Goal: Communication & Community: Answer question/provide support

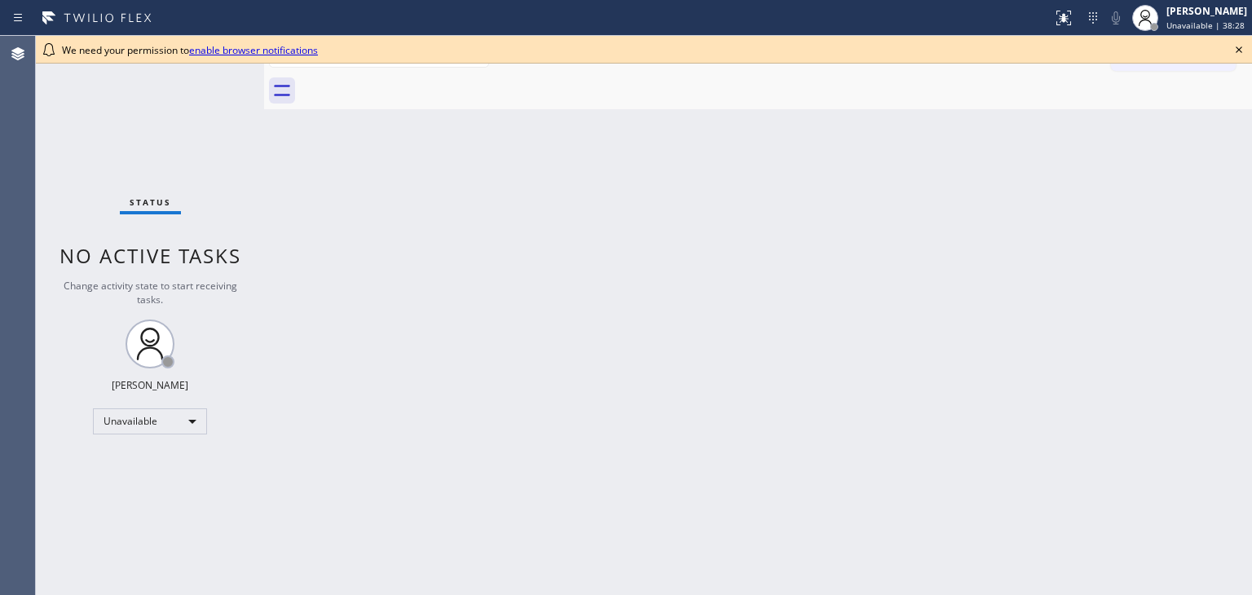
click at [507, 130] on div "Back to Dashboard Change Sender ID Customers Technicians Select a contact Outbo…" at bounding box center [758, 315] width 988 height 559
click at [315, 55] on link "enable browser notifications" at bounding box center [253, 50] width 129 height 14
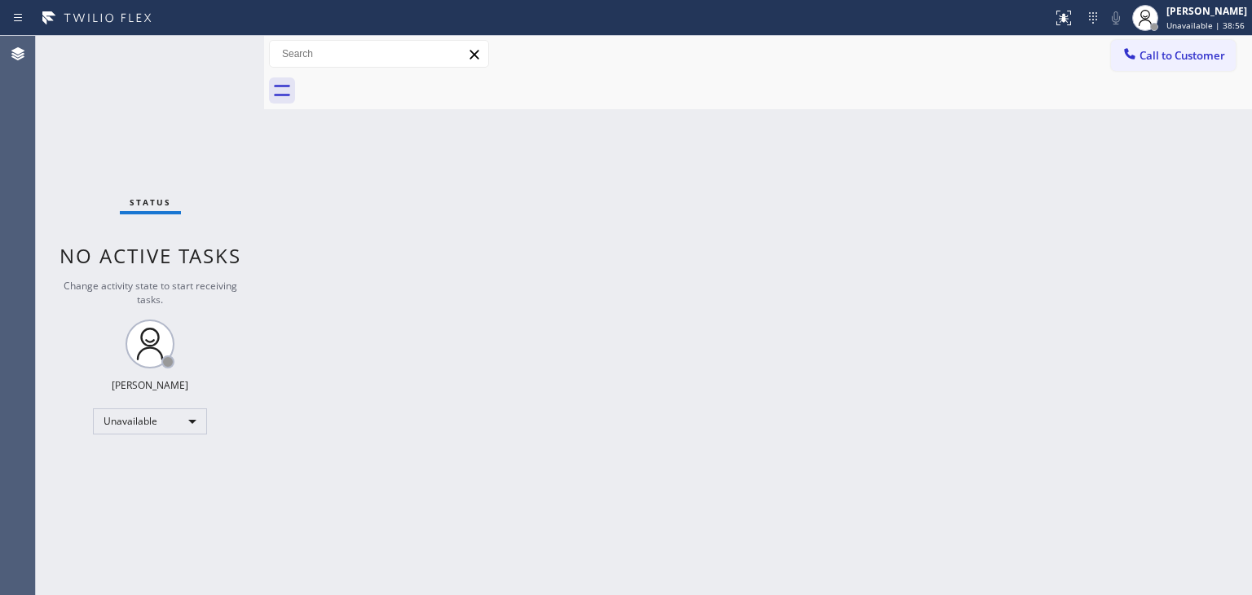
drag, startPoint x: 477, startPoint y: 57, endPoint x: 362, endPoint y: 28, distance: 118.6
click at [477, 57] on icon at bounding box center [473, 54] width 9 height 9
click at [507, 271] on div "Back to Dashboard Change Sender ID Customers Technicians Select a contact Outbo…" at bounding box center [758, 315] width 988 height 559
click at [940, 164] on div "Back to Dashboard Change Sender ID Customers Technicians Select a contact Outbo…" at bounding box center [758, 315] width 988 height 559
click at [972, 219] on div "Back to Dashboard Change Sender ID Customers Technicians Select a contact Outbo…" at bounding box center [758, 315] width 988 height 559
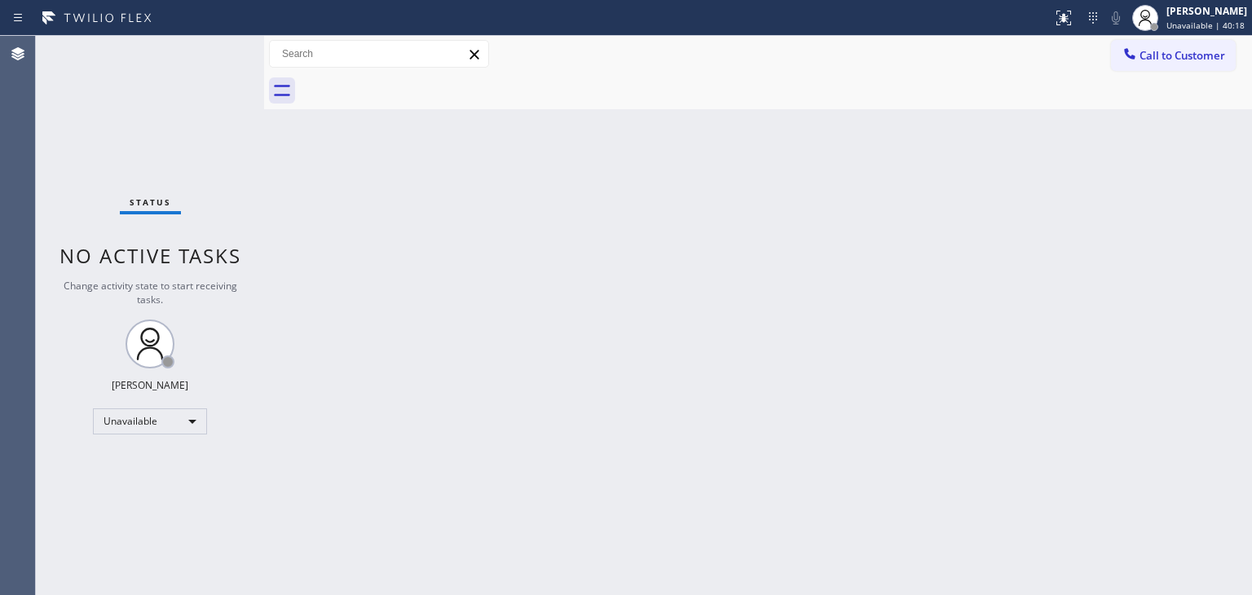
drag, startPoint x: 852, startPoint y: 155, endPoint x: 869, endPoint y: 155, distance: 17.1
click at [852, 155] on div "Back to Dashboard Change Sender ID Customers Technicians Select a contact Outbo…" at bounding box center [758, 315] width 988 height 559
click at [600, 153] on div "Back to Dashboard Change Sender ID Customers Technicians Select a contact Outbo…" at bounding box center [758, 315] width 988 height 559
click at [1151, 46] on button "Call to Customer" at bounding box center [1173, 55] width 125 height 31
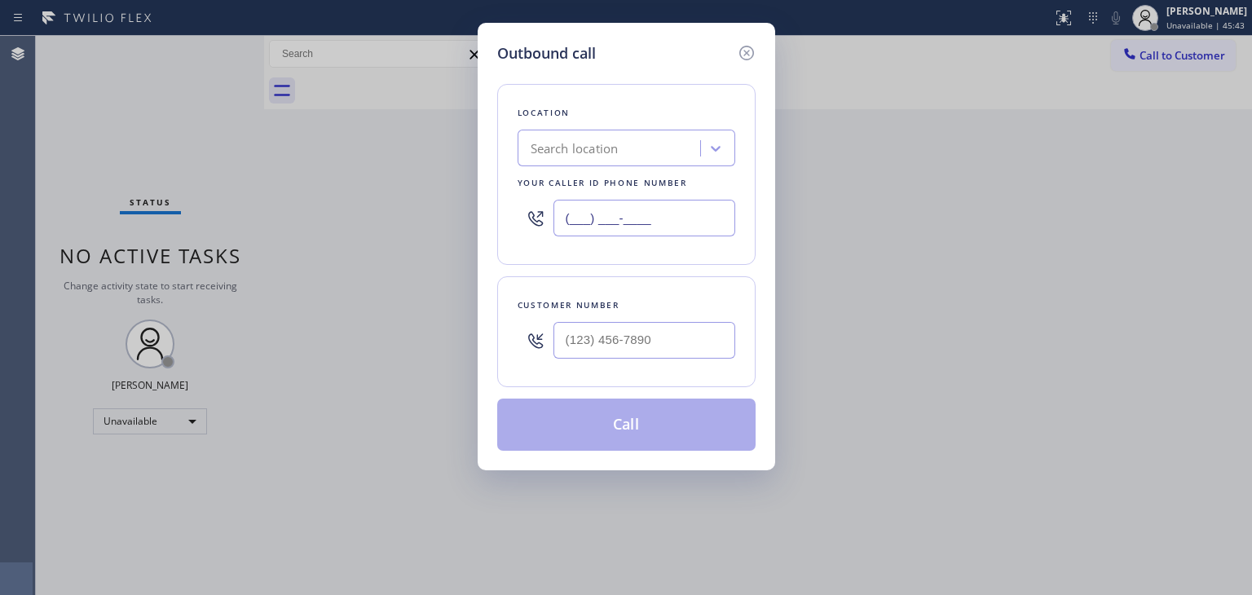
click at [610, 229] on input "(___) ___-____" at bounding box center [644, 218] width 182 height 37
paste input "805) 669-9911"
type input "(805) 669-9911"
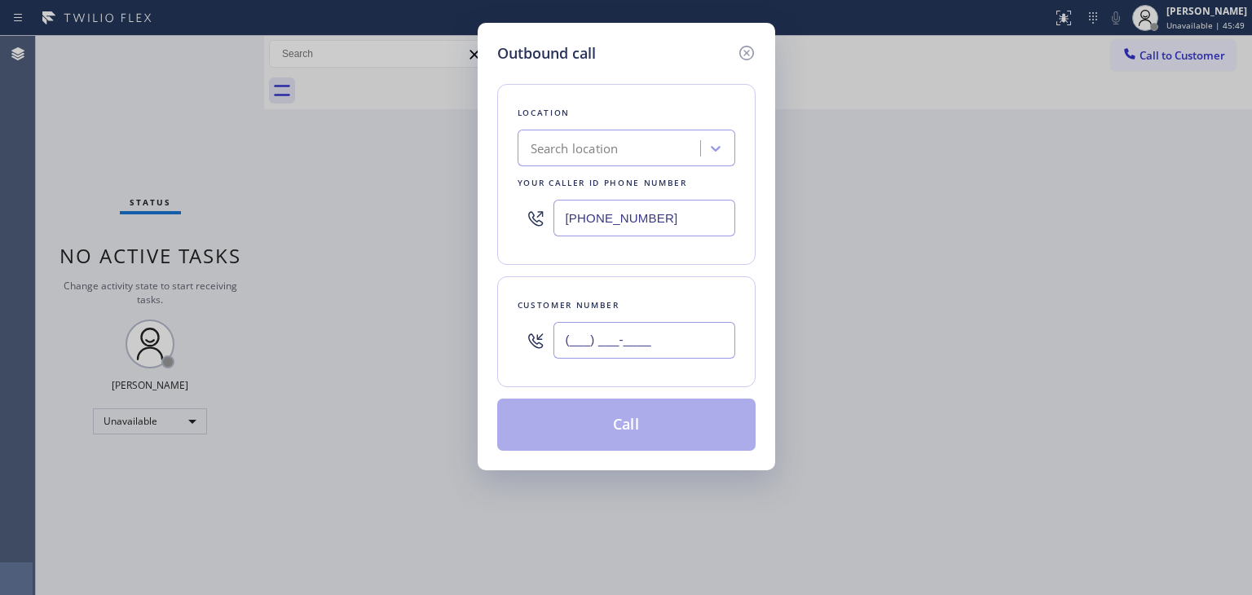
click at [603, 339] on input "(___) ___-____" at bounding box center [644, 340] width 182 height 37
paste input "805) 933-9130"
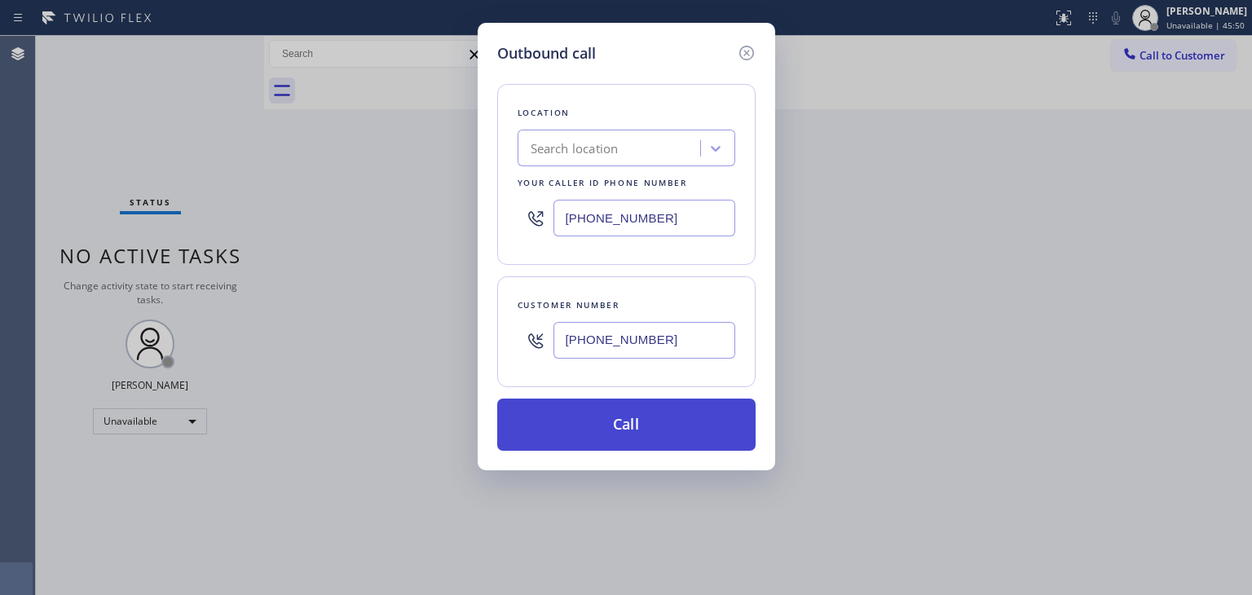
type input "(805) 933-9130"
click at [617, 431] on button "Call" at bounding box center [626, 425] width 258 height 52
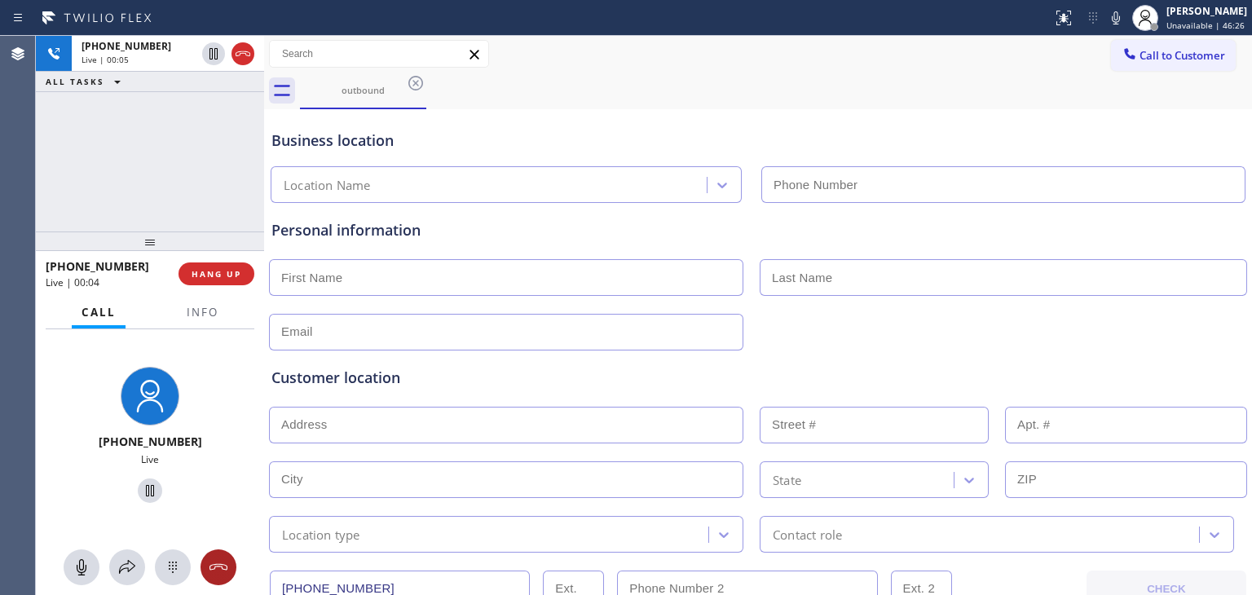
click at [211, 560] on icon at bounding box center [219, 567] width 20 height 20
click at [236, 278] on span "HANG UP" at bounding box center [217, 273] width 50 height 11
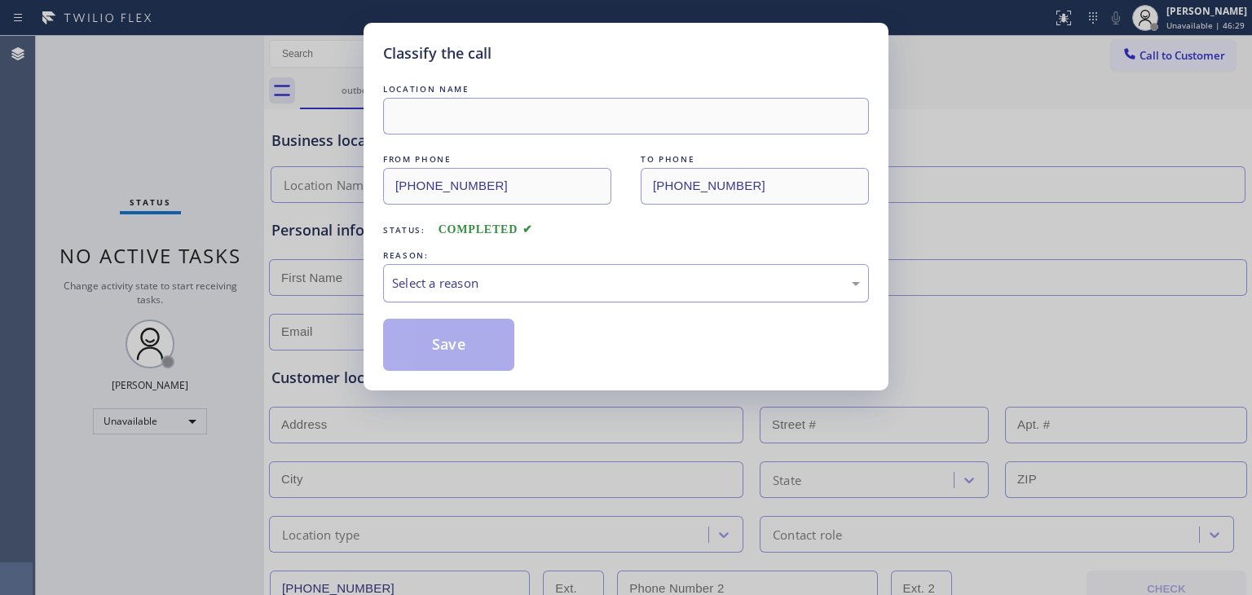
click at [518, 278] on div "Select a reason" at bounding box center [626, 283] width 468 height 19
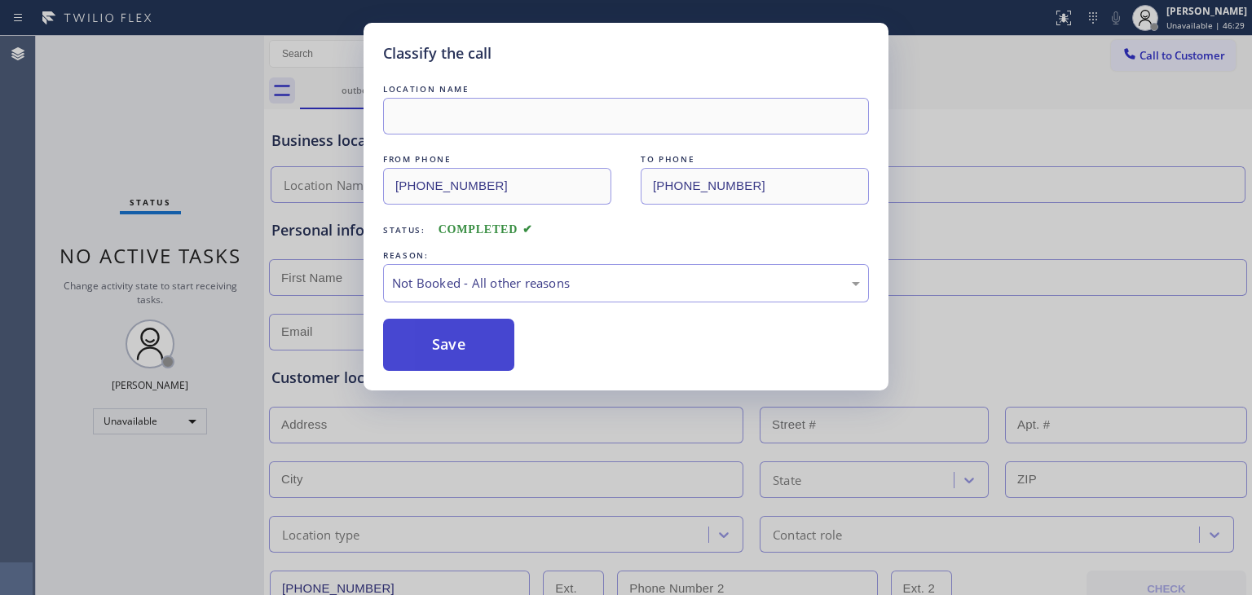
click at [473, 337] on button "Save" at bounding box center [448, 345] width 131 height 52
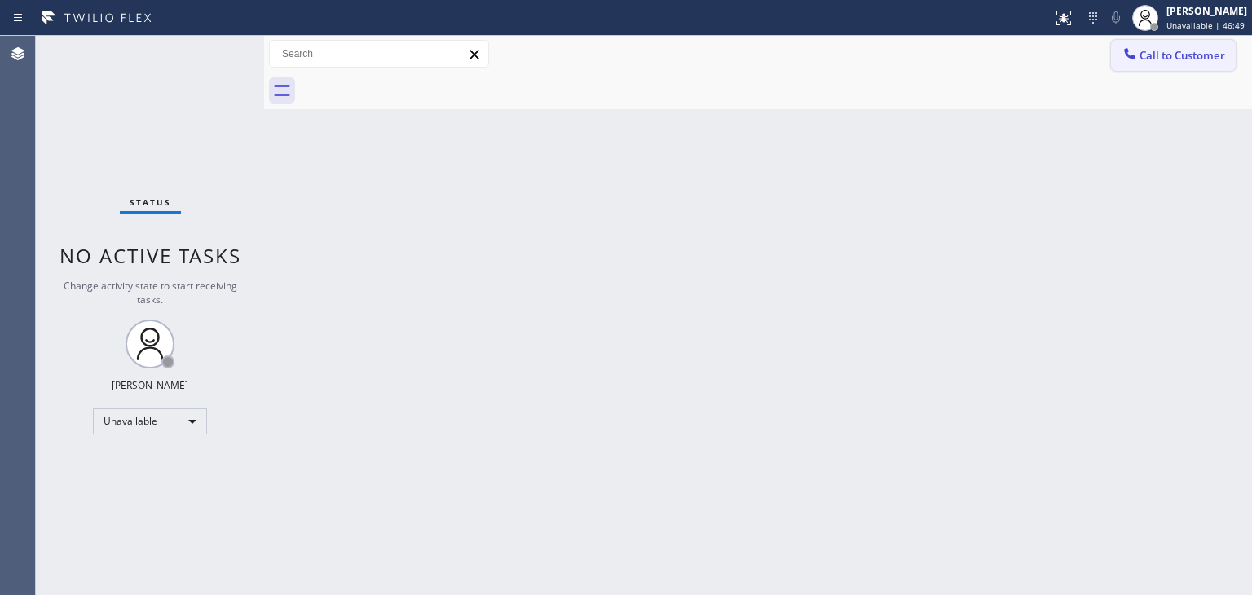
click at [1190, 43] on button "Call to Customer" at bounding box center [1173, 55] width 125 height 31
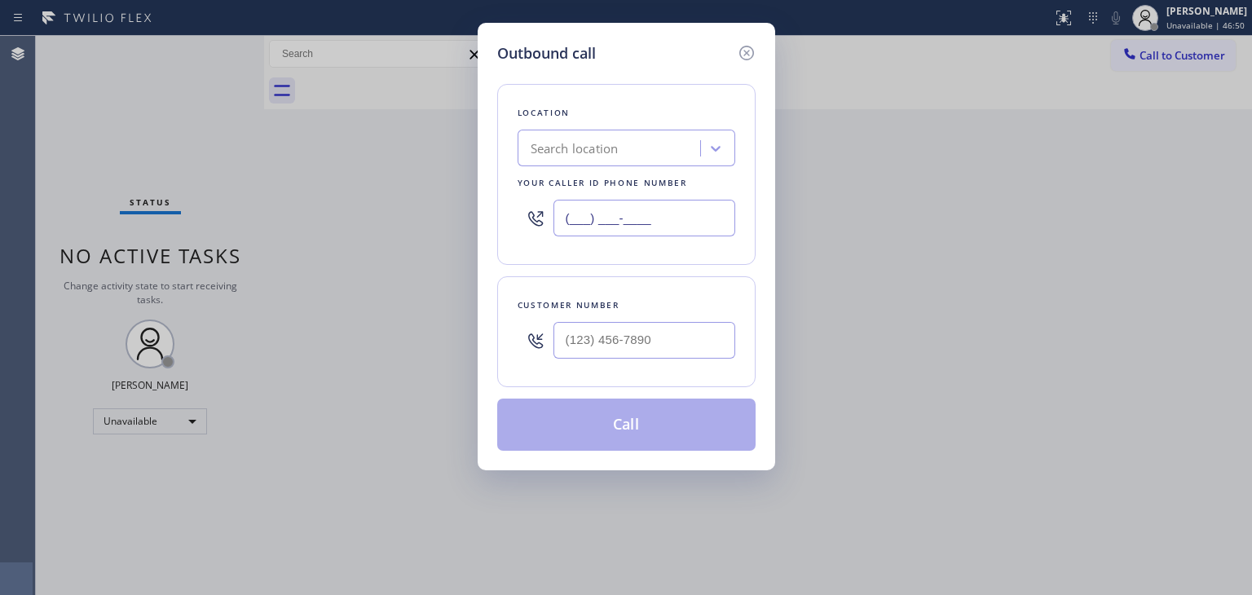
click at [629, 220] on input "(___) ___-____" at bounding box center [644, 218] width 182 height 37
click at [601, 222] on input "(___) ___-____" at bounding box center [644, 218] width 182 height 37
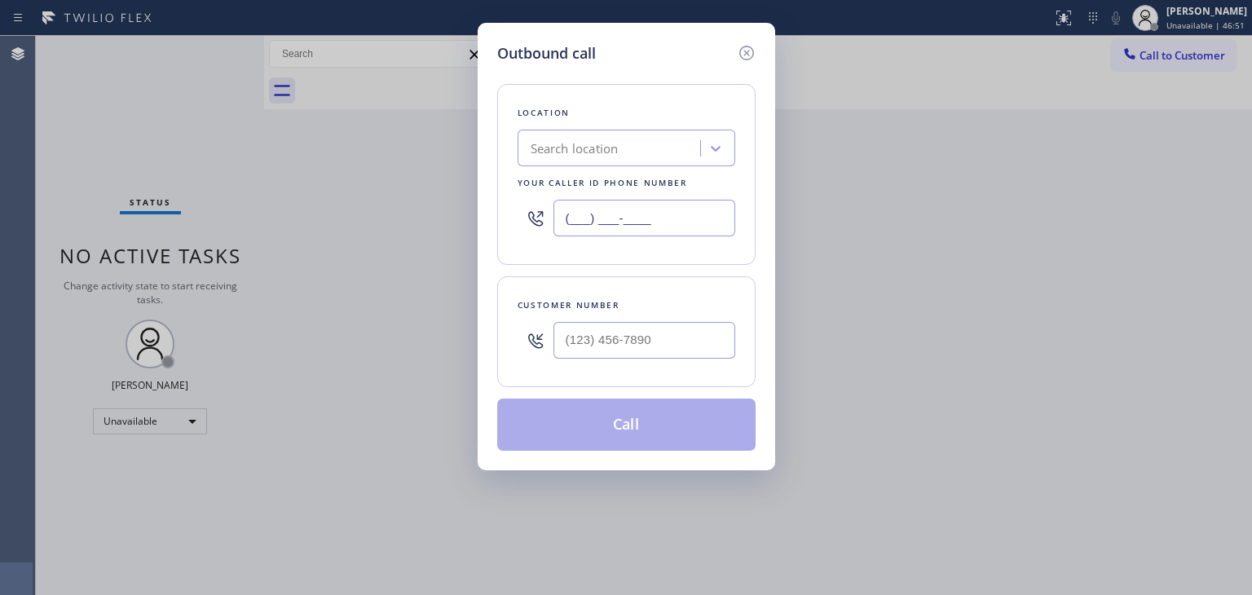
paste input "657) 218-2893"
type input "(657) 218-2893"
click at [612, 344] on input "(___) ___-____" at bounding box center [644, 340] width 182 height 37
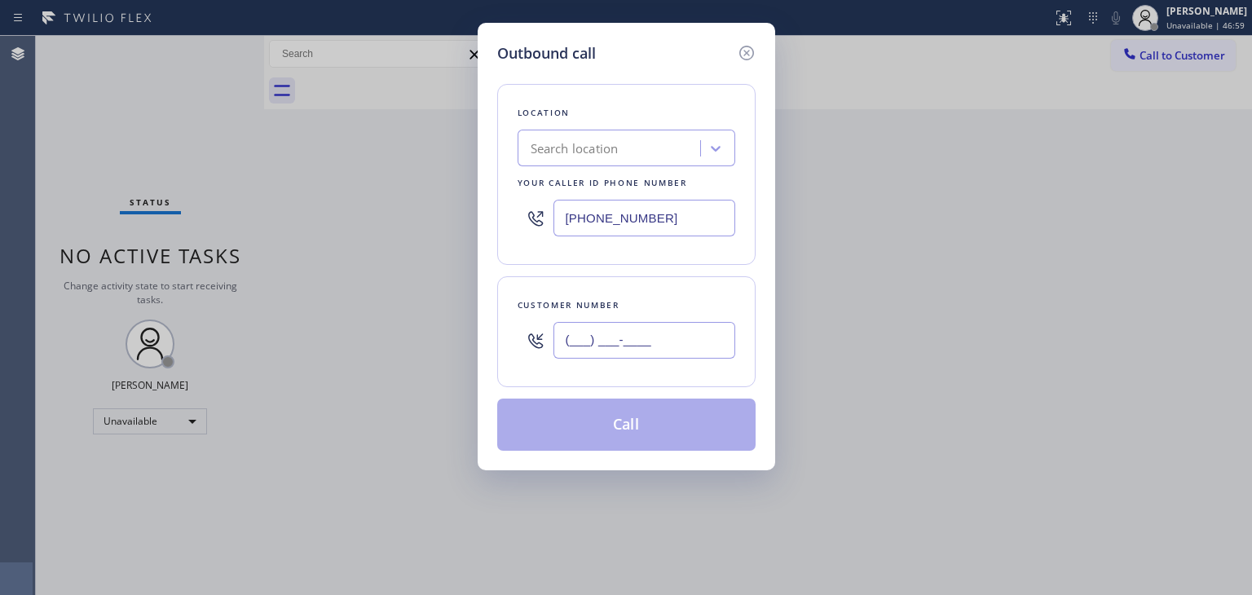
paste input "657) 218-2893"
type input "(657) 218-2893"
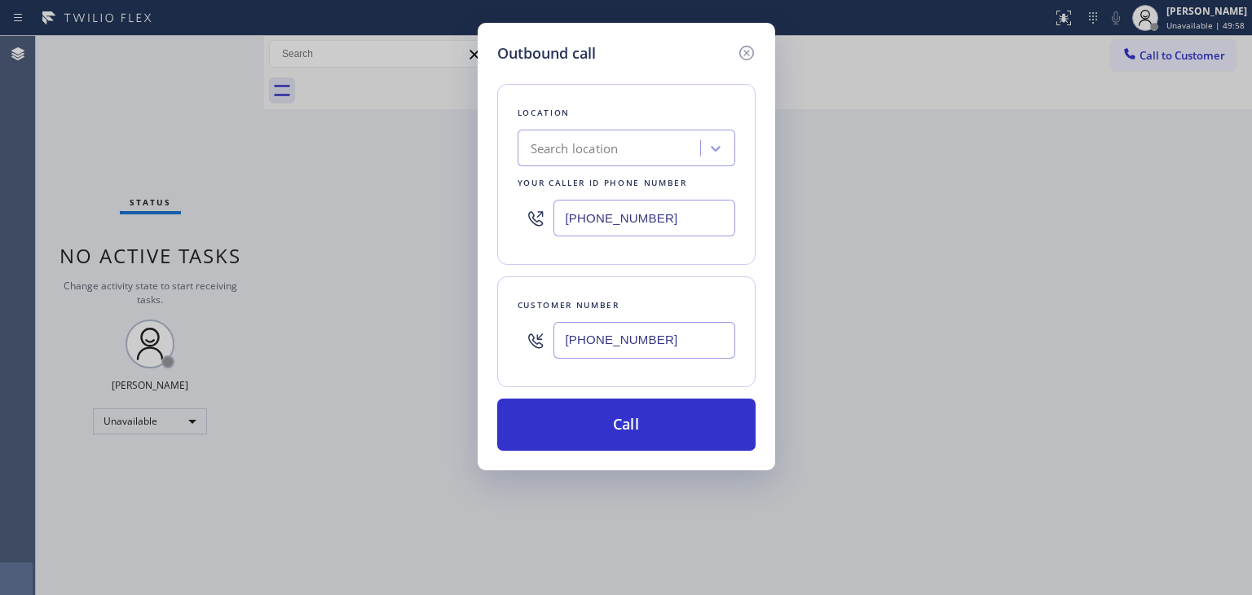
click at [611, 218] on input "(657) 218-2893" at bounding box center [644, 218] width 182 height 37
paste input "text"
type input "(657) 218-2893"
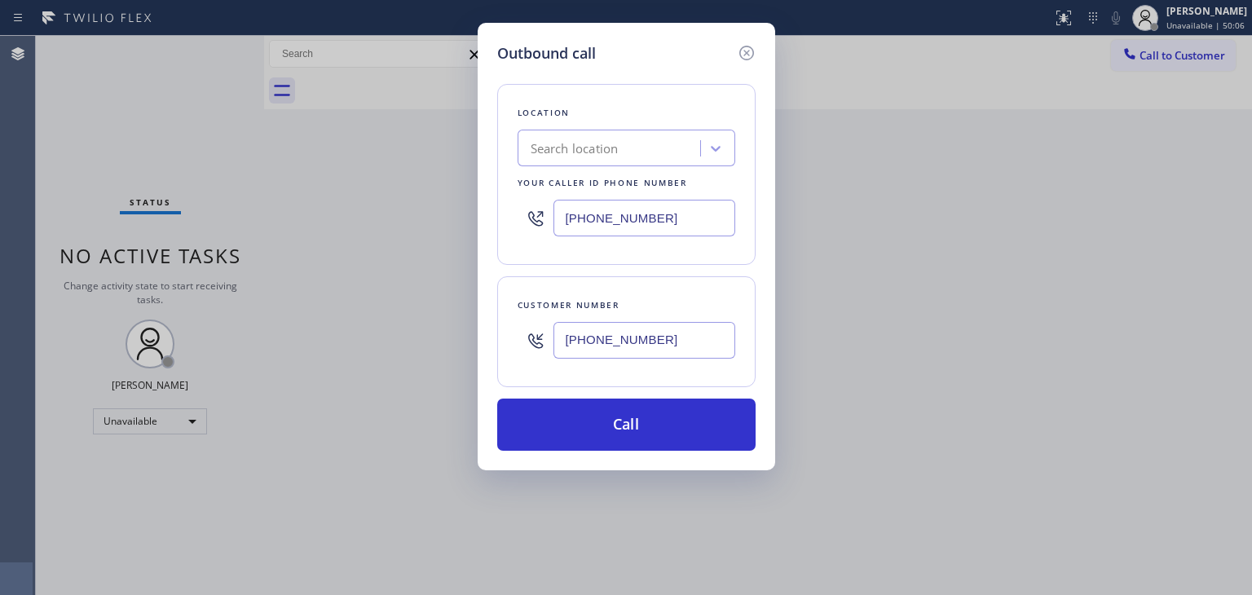
click at [597, 337] on input "(657) 218-2893" at bounding box center [644, 340] width 182 height 37
paste input "310) 339-8690"
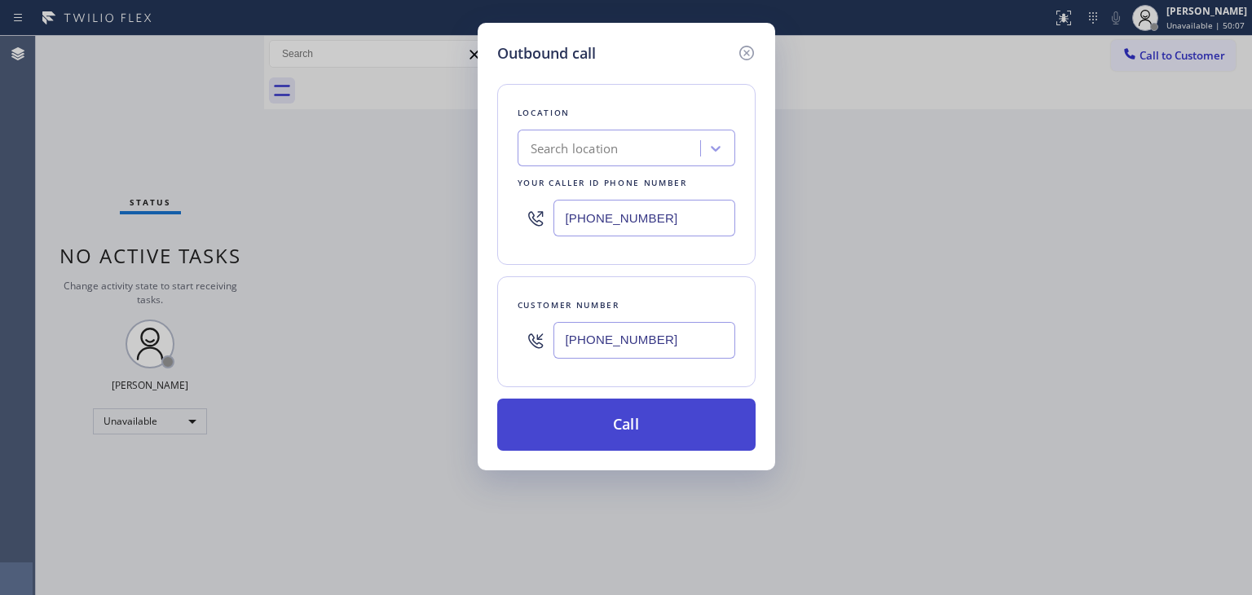
type input "(310) 339-8690"
click at [632, 425] on button "Call" at bounding box center [626, 425] width 258 height 52
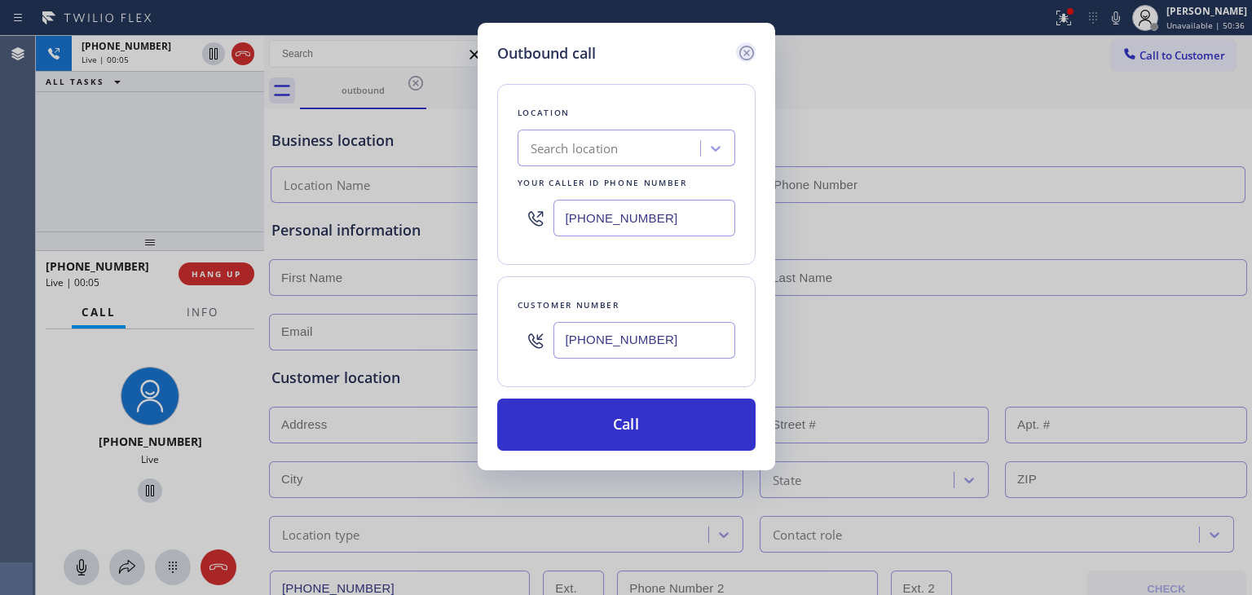
click at [743, 55] on icon at bounding box center [745, 53] width 15 height 15
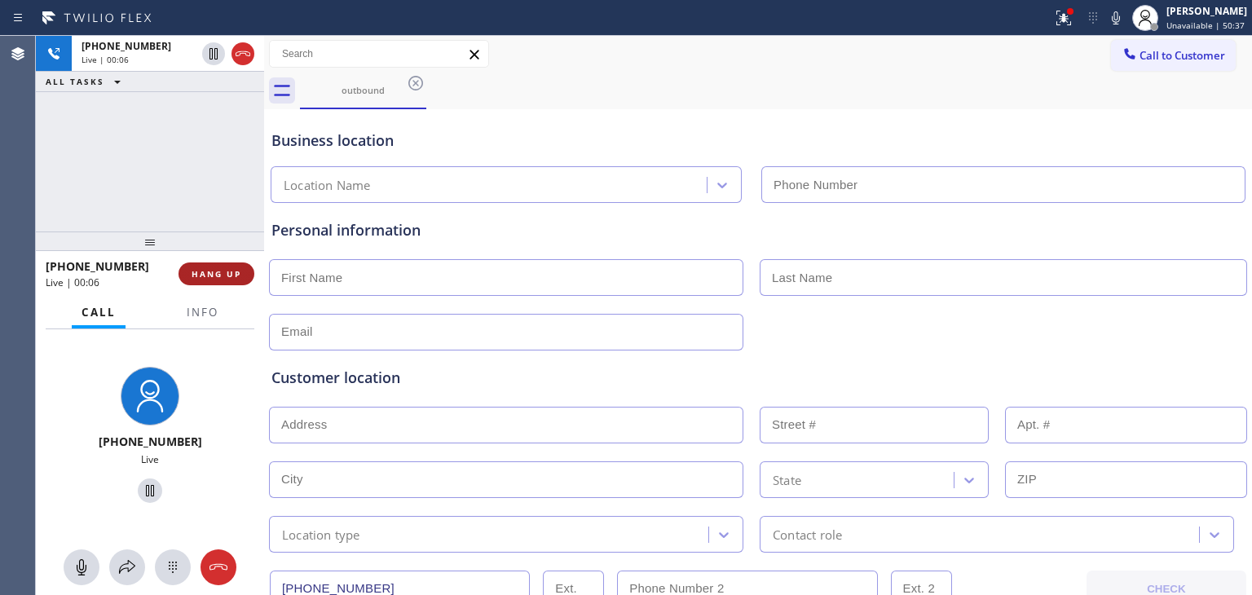
click at [204, 275] on span "HANG UP" at bounding box center [217, 273] width 50 height 11
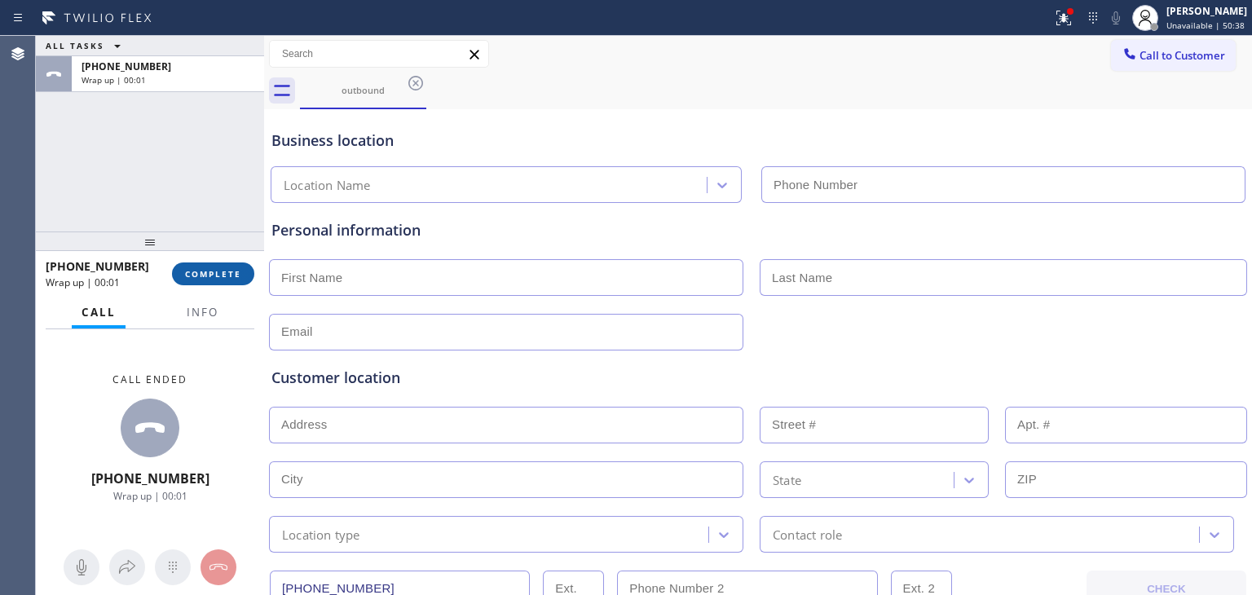
click at [204, 275] on span "COMPLETE" at bounding box center [213, 273] width 56 height 11
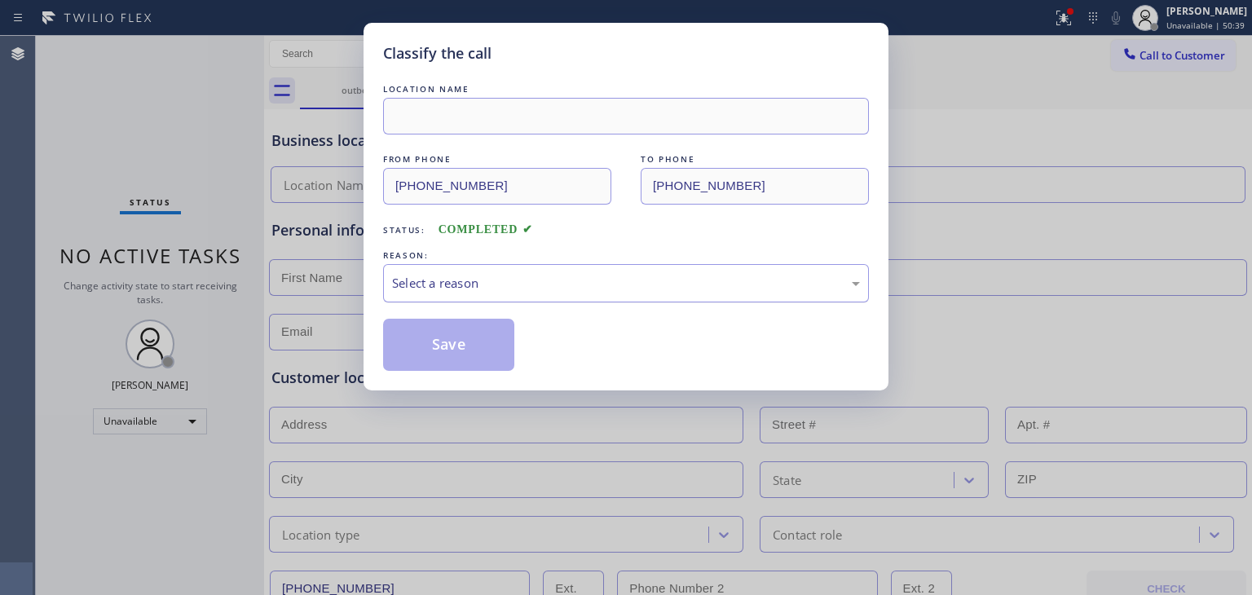
click at [558, 288] on div "Select a reason" at bounding box center [626, 283] width 468 height 19
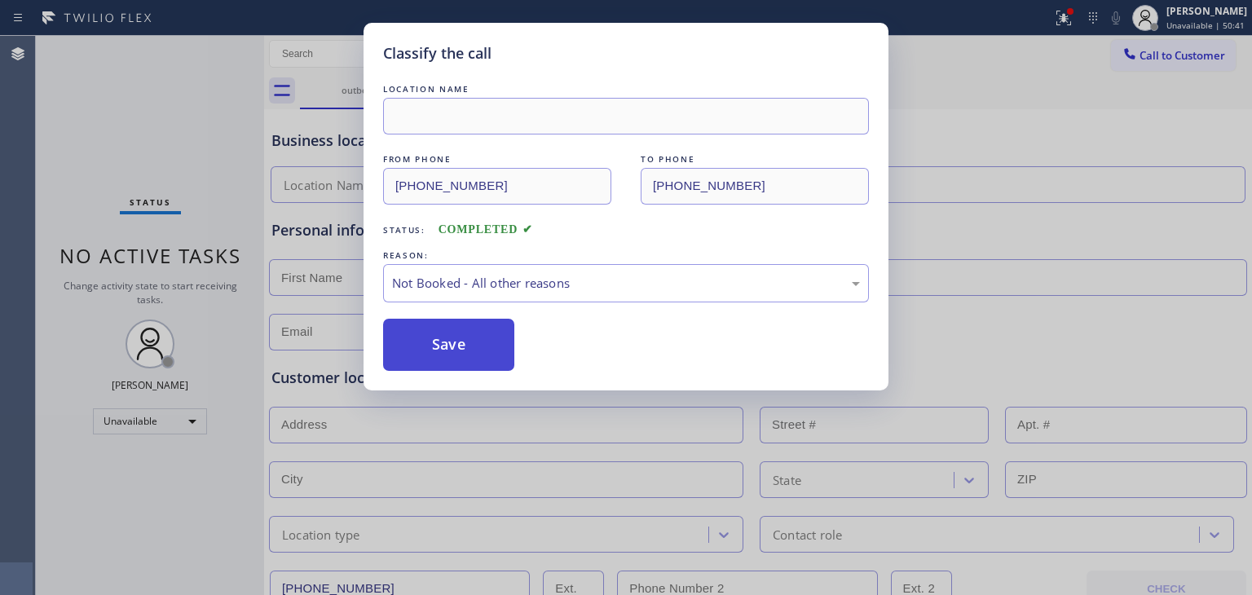
click at [456, 332] on button "Save" at bounding box center [448, 345] width 131 height 52
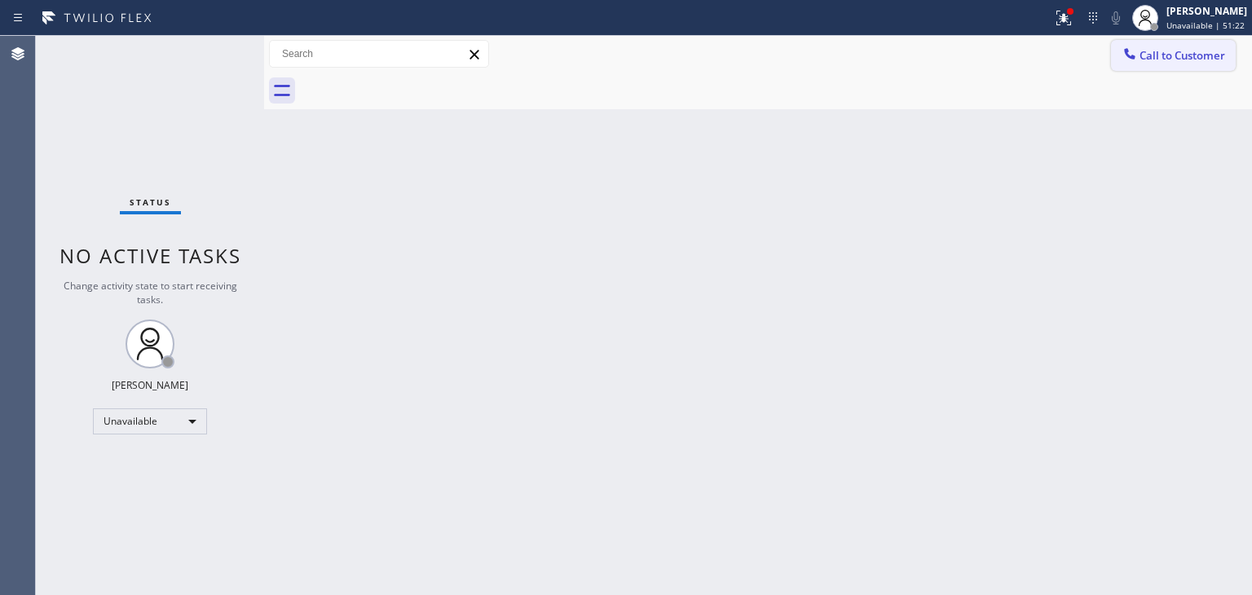
click at [1157, 63] on span "Call to Customer" at bounding box center [1182, 55] width 86 height 15
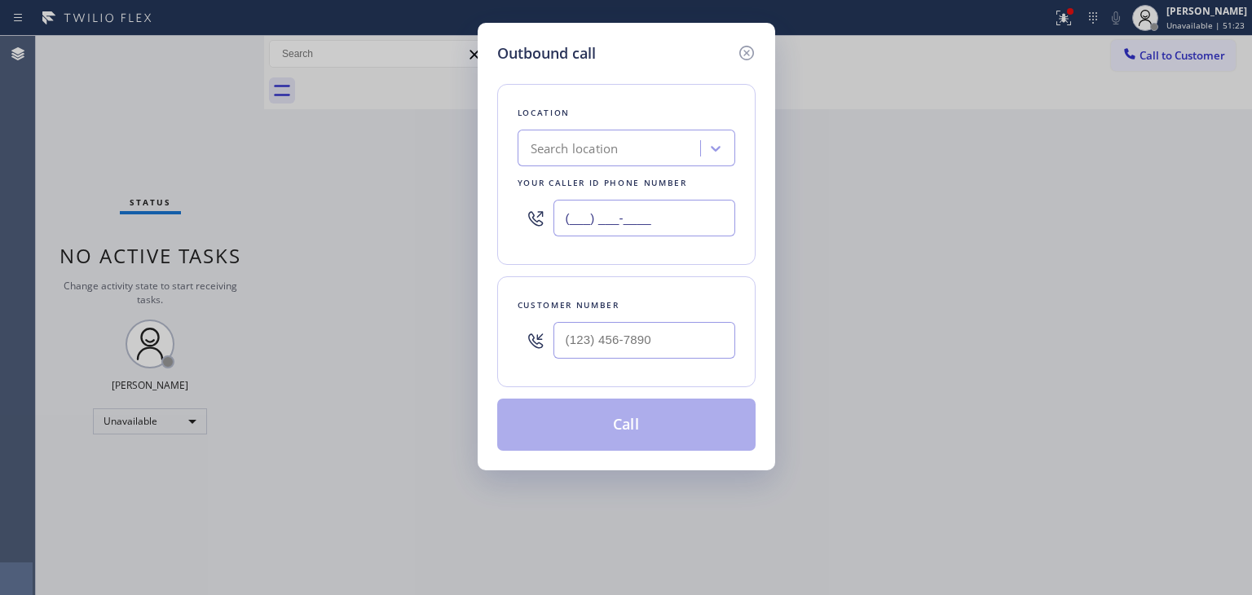
click at [587, 231] on input "(___) ___-____" at bounding box center [644, 218] width 182 height 37
paste input "949) 438-5091"
type input "(949) 438-5091"
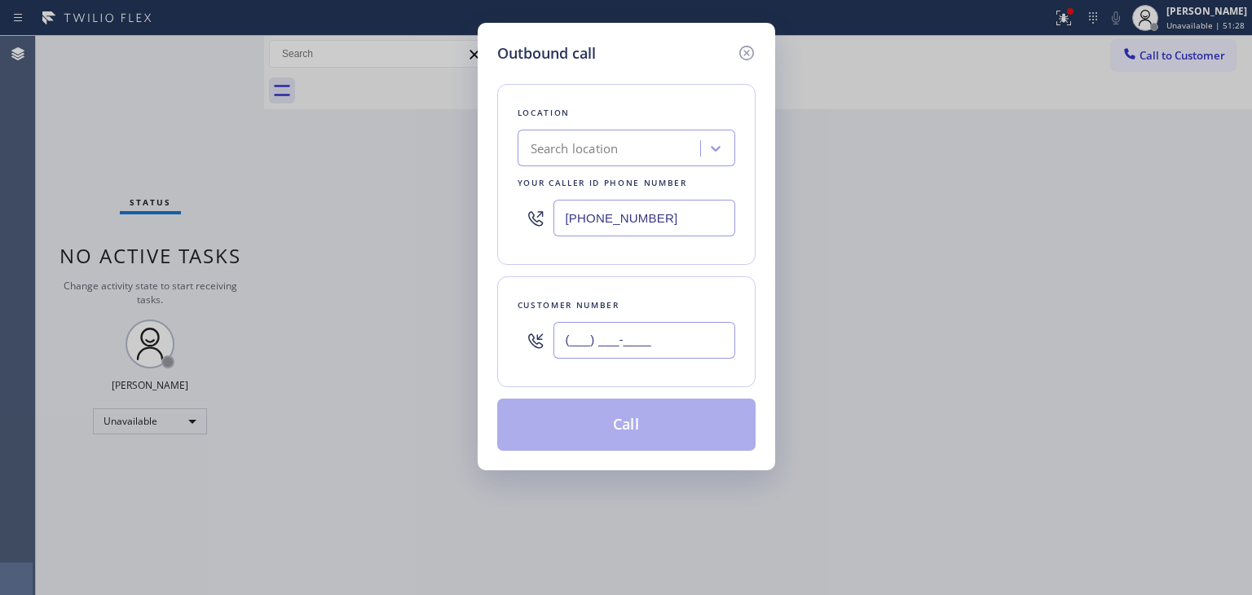
click at [626, 331] on input "(___) ___-____" at bounding box center [644, 340] width 182 height 37
paste input "949) 603-8822"
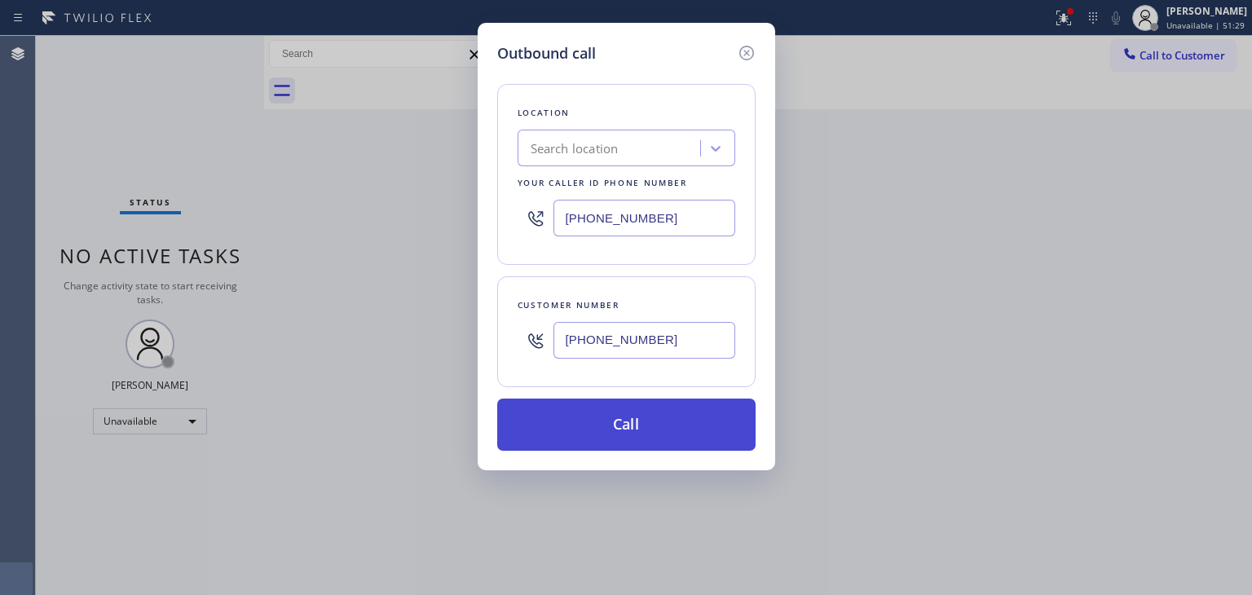
type input "(949) 603-8822"
click at [608, 425] on button "Call" at bounding box center [626, 425] width 258 height 52
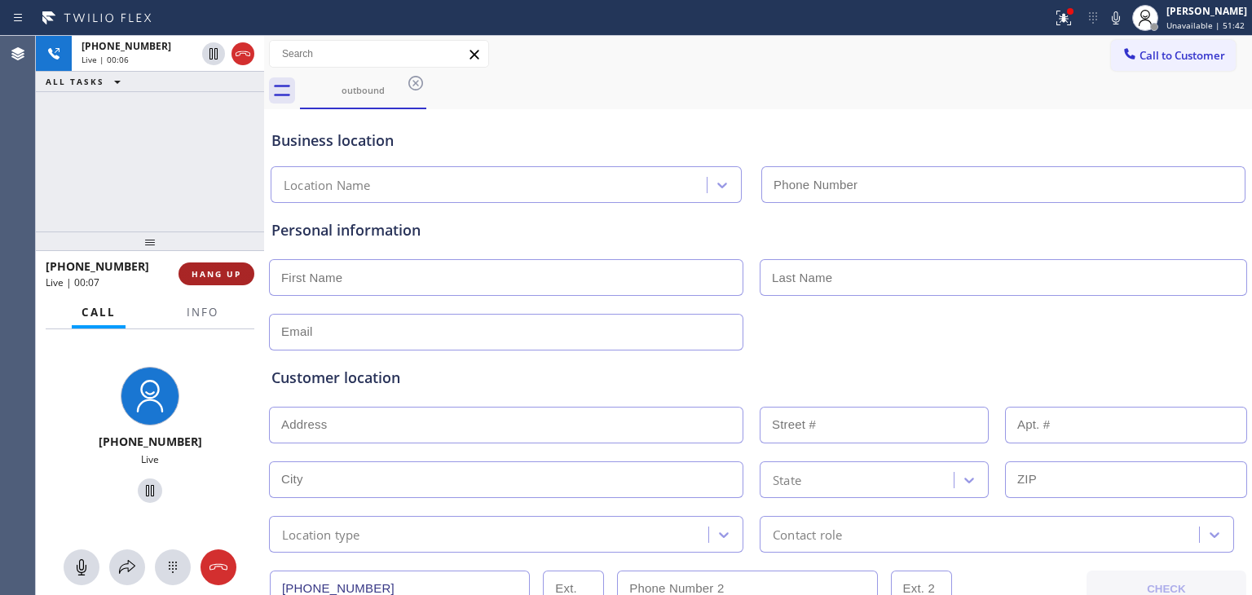
click at [231, 280] on button "HANG UP" at bounding box center [216, 273] width 76 height 23
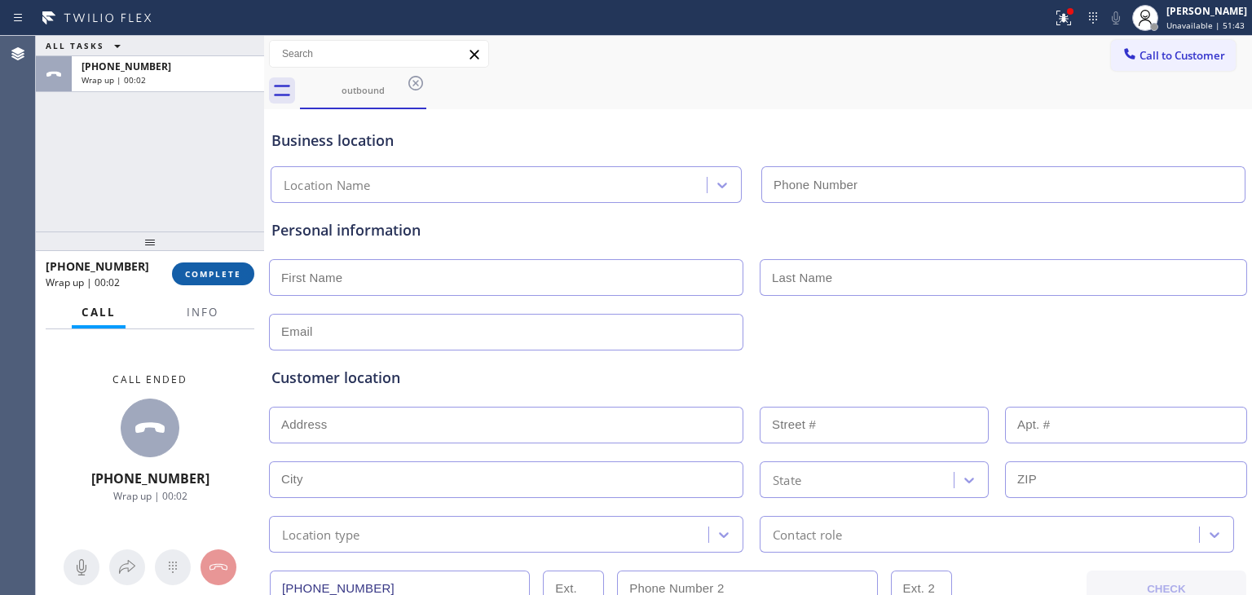
click at [245, 275] on button "COMPLETE" at bounding box center [213, 273] width 82 height 23
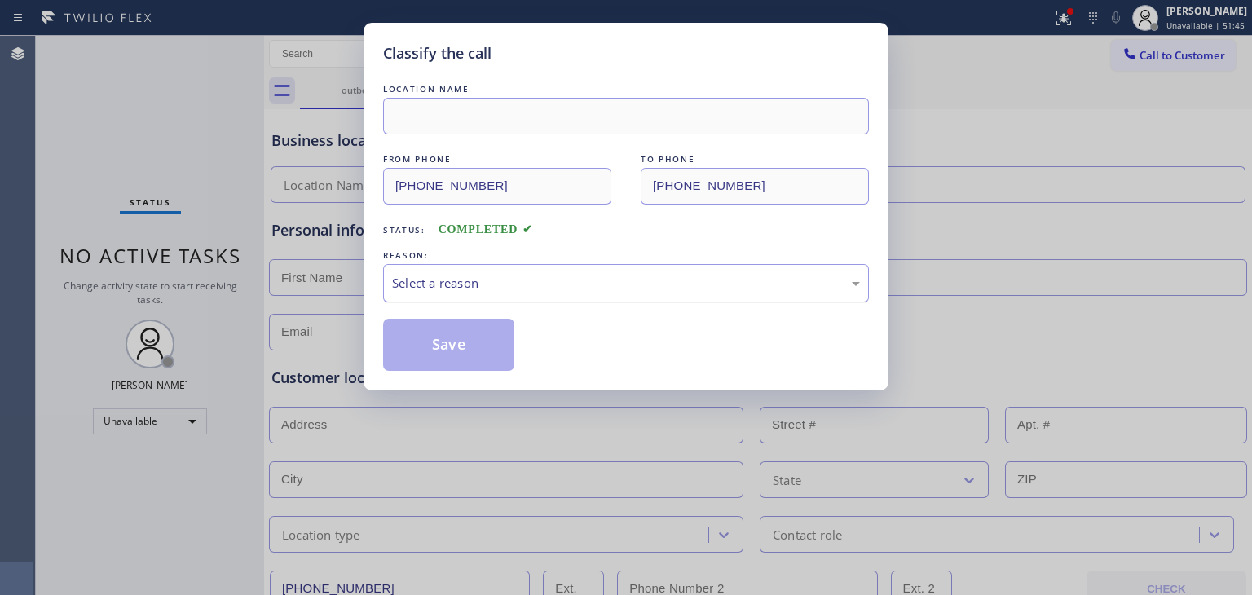
click at [569, 265] on div "Select a reason" at bounding box center [626, 283] width 486 height 38
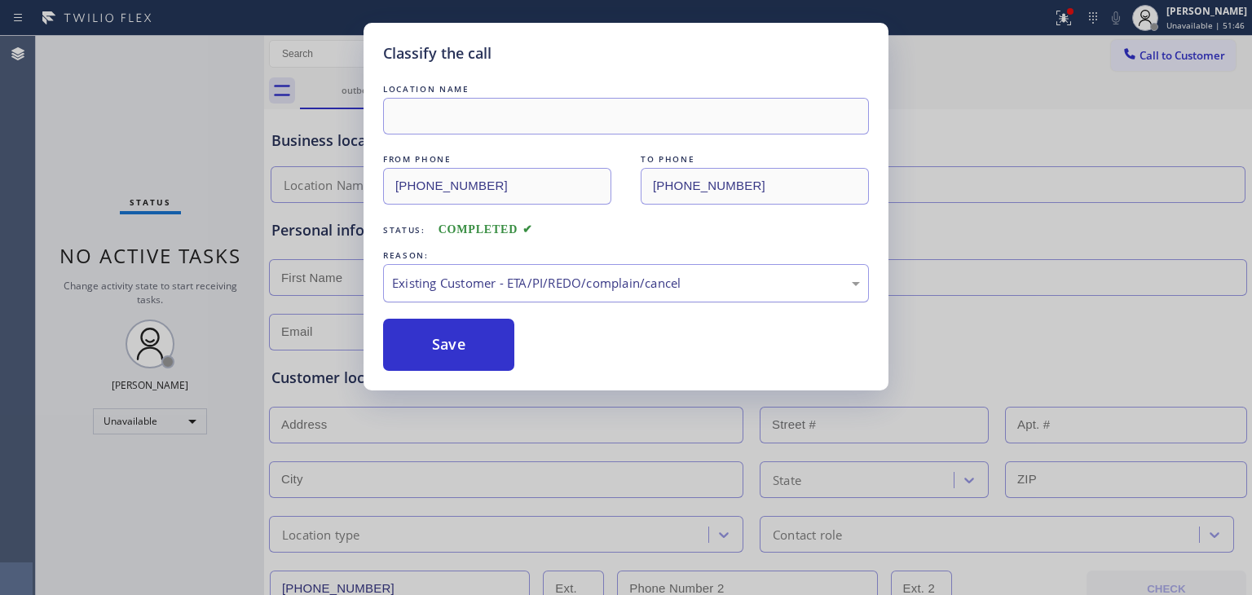
click at [513, 291] on div "Existing Customer - ETA/PI/REDO/complain/cancel" at bounding box center [626, 283] width 468 height 19
click at [491, 350] on button "Save" at bounding box center [448, 345] width 131 height 52
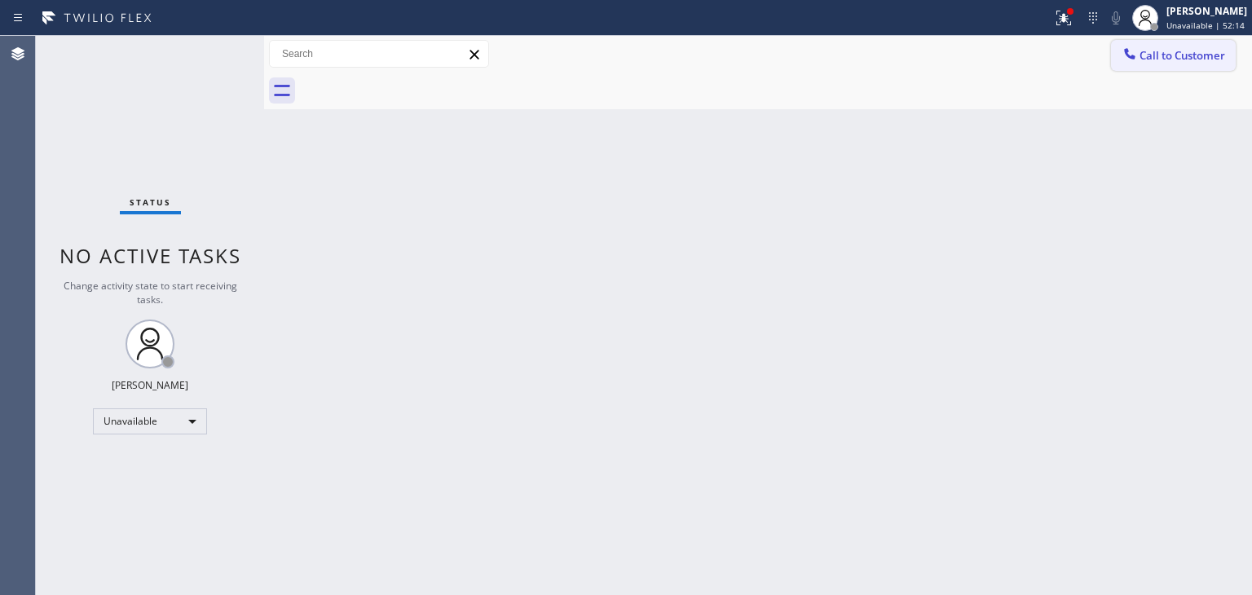
click at [1193, 53] on span "Call to Customer" at bounding box center [1182, 55] width 86 height 15
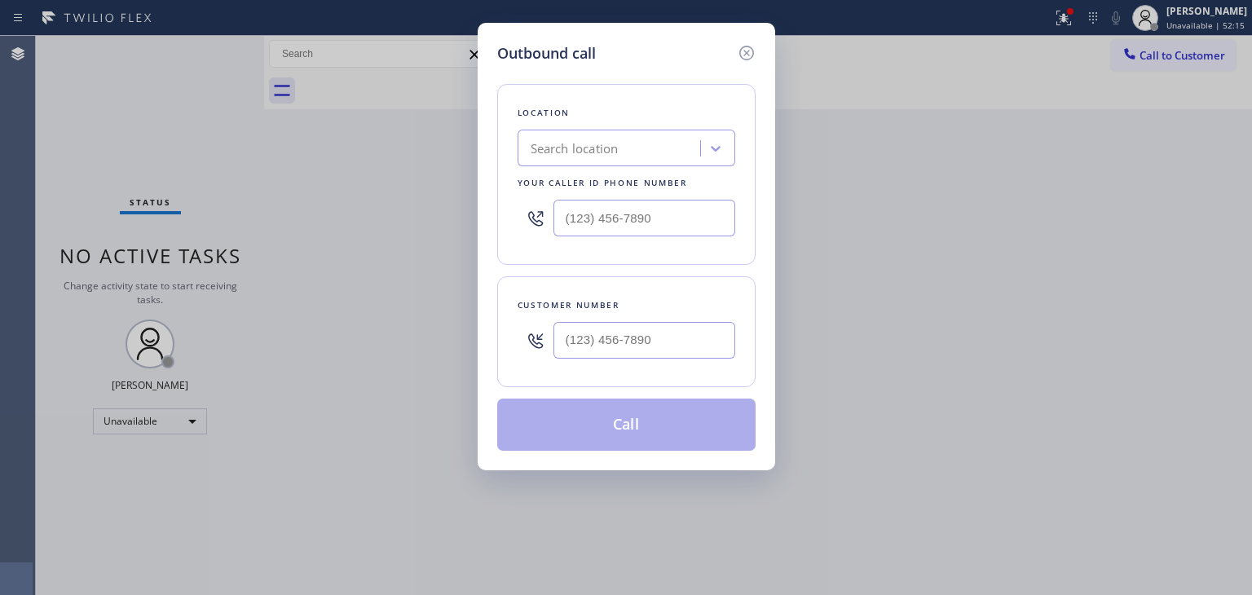
type input "(___) ___-____"
click at [610, 218] on input "(___) ___-____" at bounding box center [644, 218] width 182 height 37
paste input "415) 366-3233"
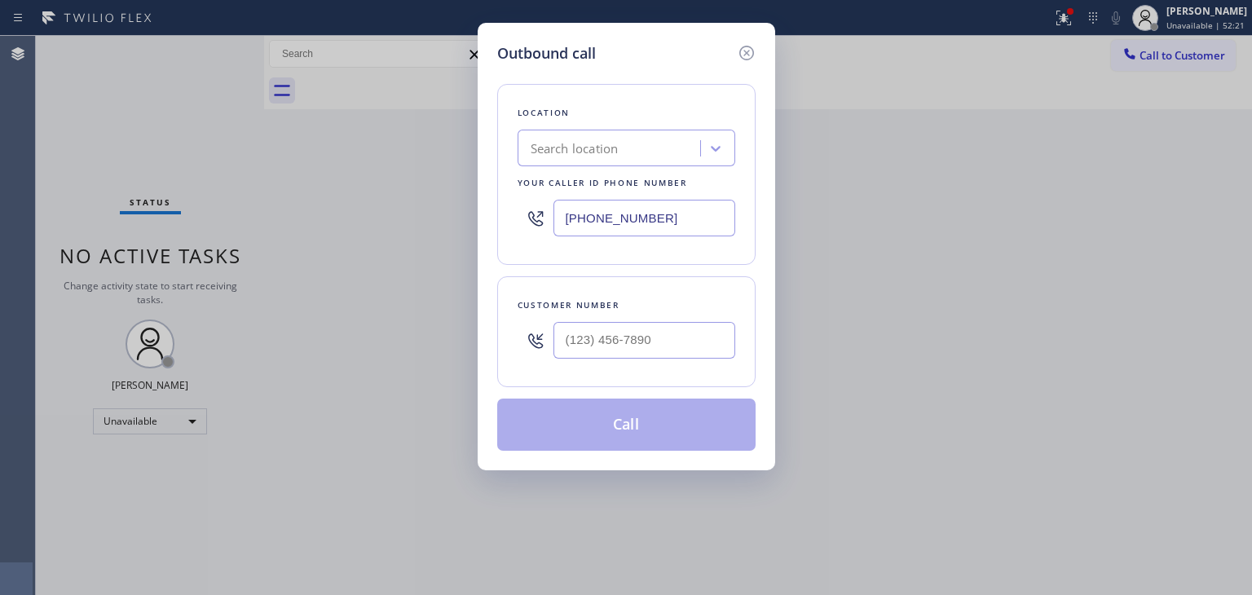
type input "(415) 366-3233"
click at [597, 339] on input "(___) ___-____" at bounding box center [644, 340] width 182 height 37
paste input "415) 216-8047"
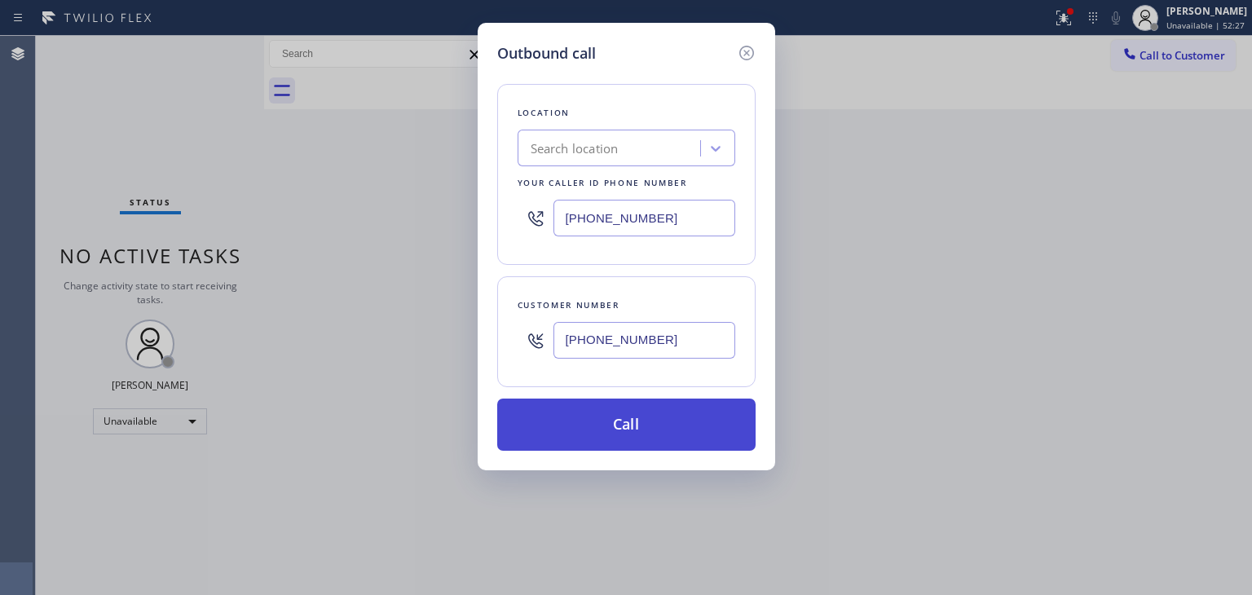
type input "(415) 216-8047"
click at [570, 423] on button "Call" at bounding box center [626, 425] width 258 height 52
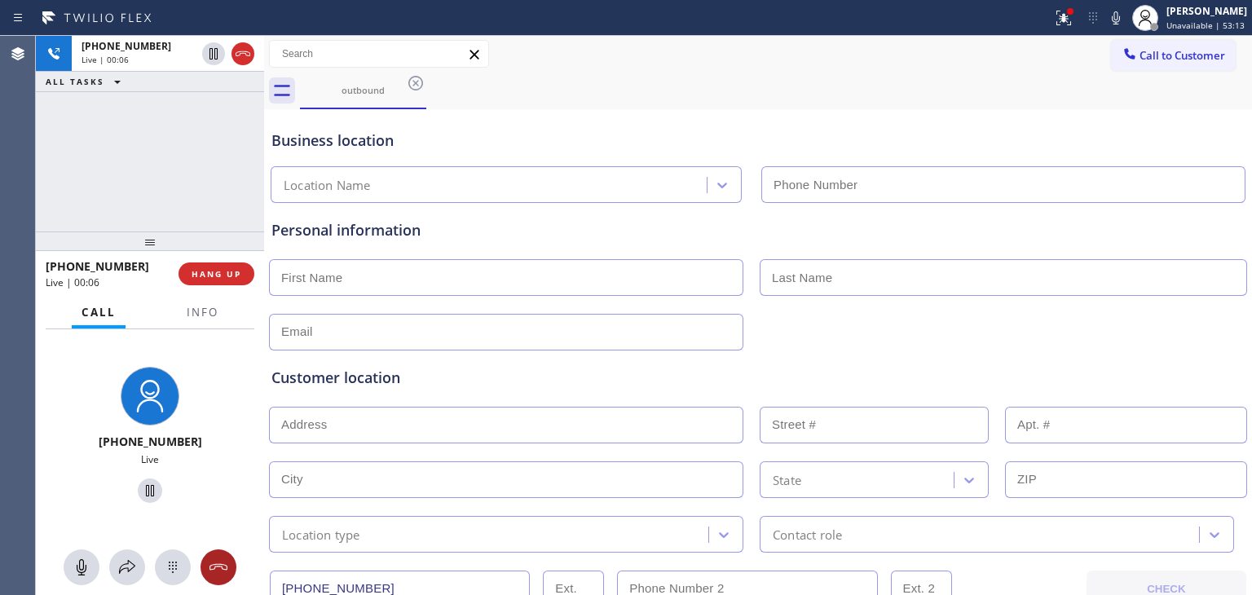
click at [222, 571] on icon at bounding box center [219, 567] width 20 height 20
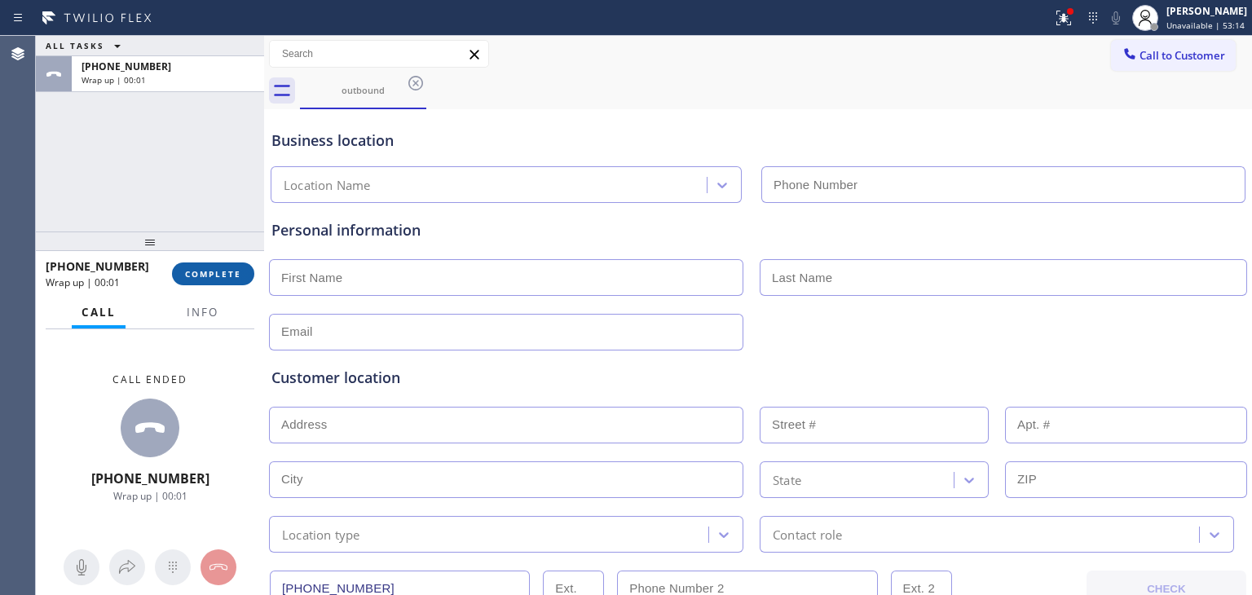
click at [230, 278] on span "COMPLETE" at bounding box center [213, 273] width 56 height 11
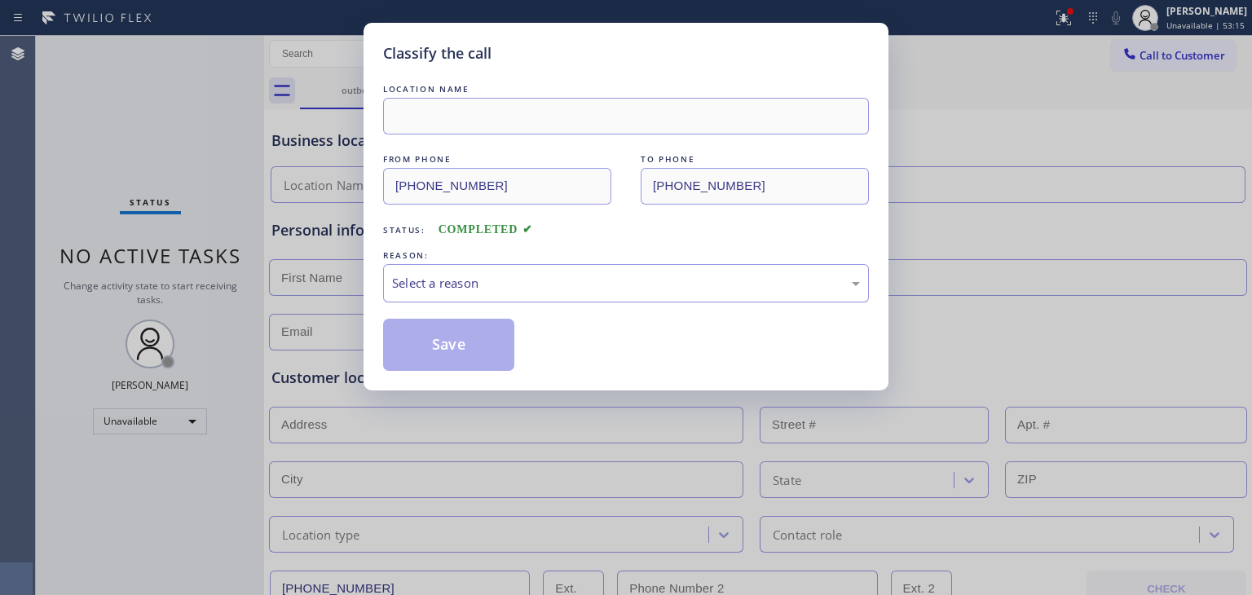
click at [574, 283] on div "Select a reason" at bounding box center [626, 283] width 468 height 19
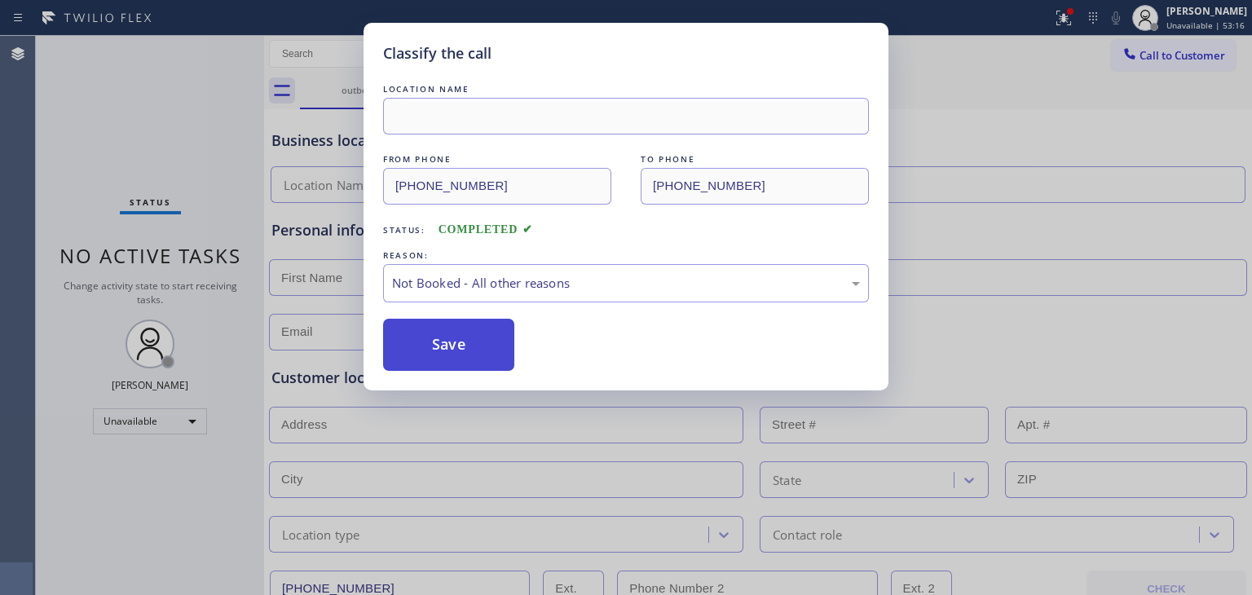
click at [491, 355] on button "Save" at bounding box center [448, 345] width 131 height 52
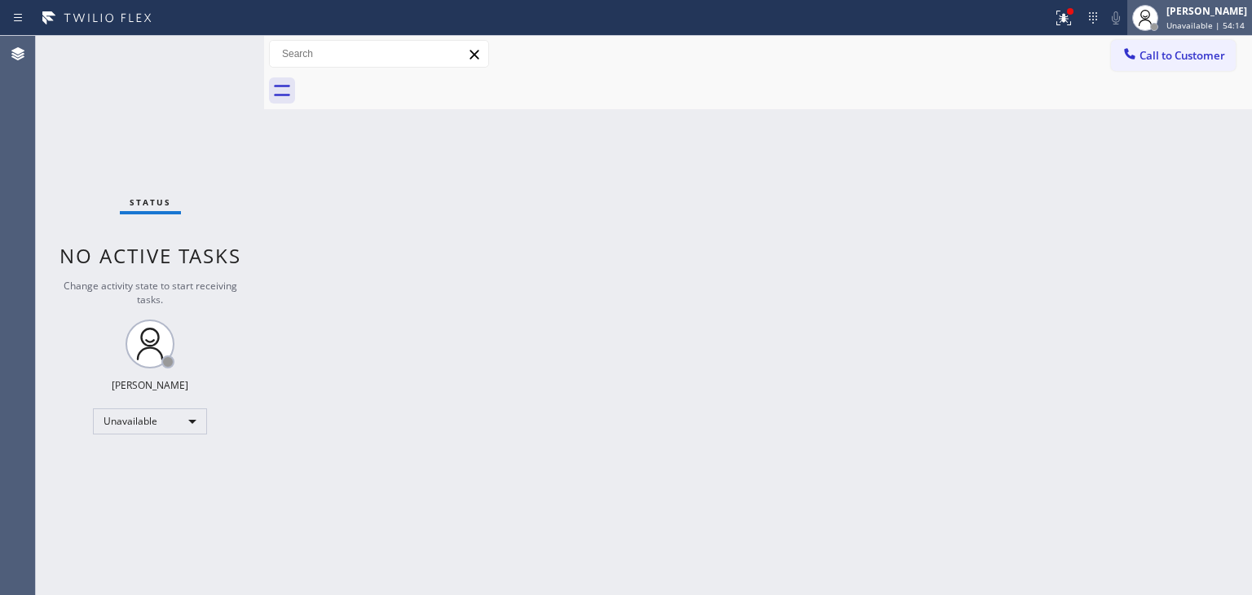
click at [1196, 15] on div "Adam Alramadan" at bounding box center [1206, 11] width 81 height 14
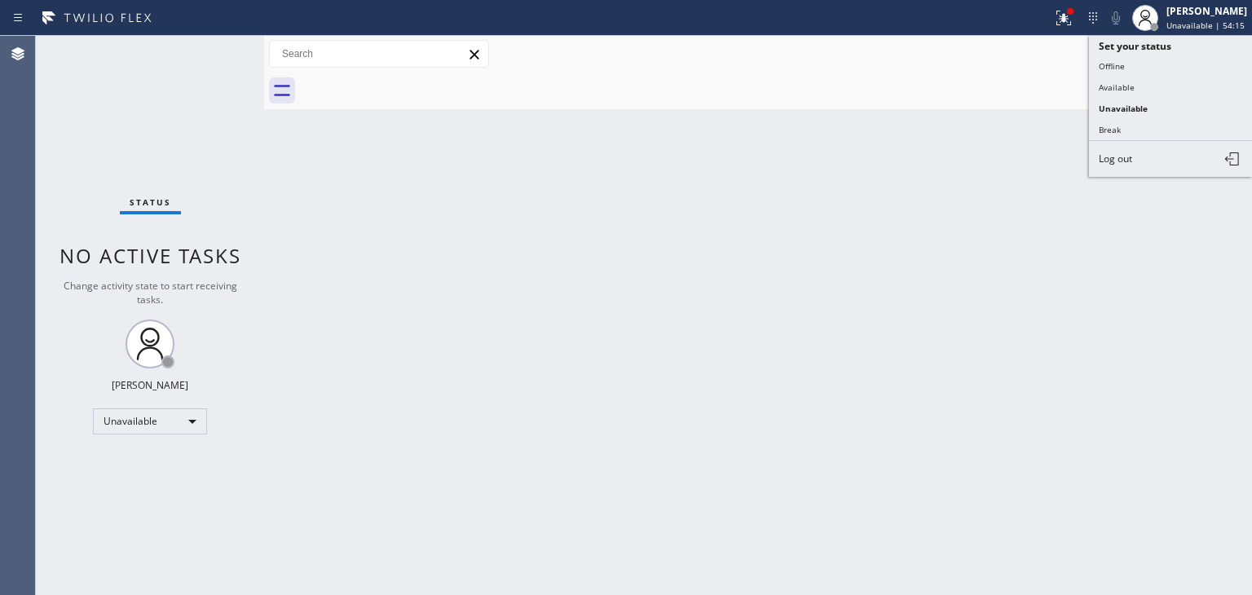
click at [1017, 73] on div at bounding box center [776, 91] width 952 height 37
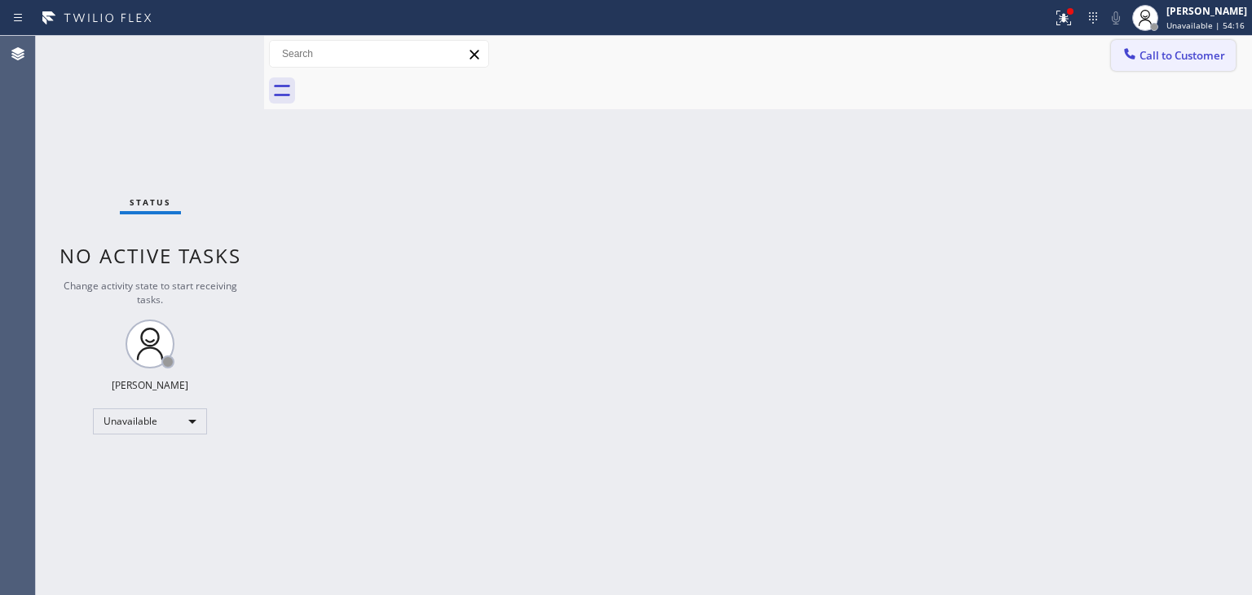
click at [1188, 58] on span "Call to Customer" at bounding box center [1182, 55] width 86 height 15
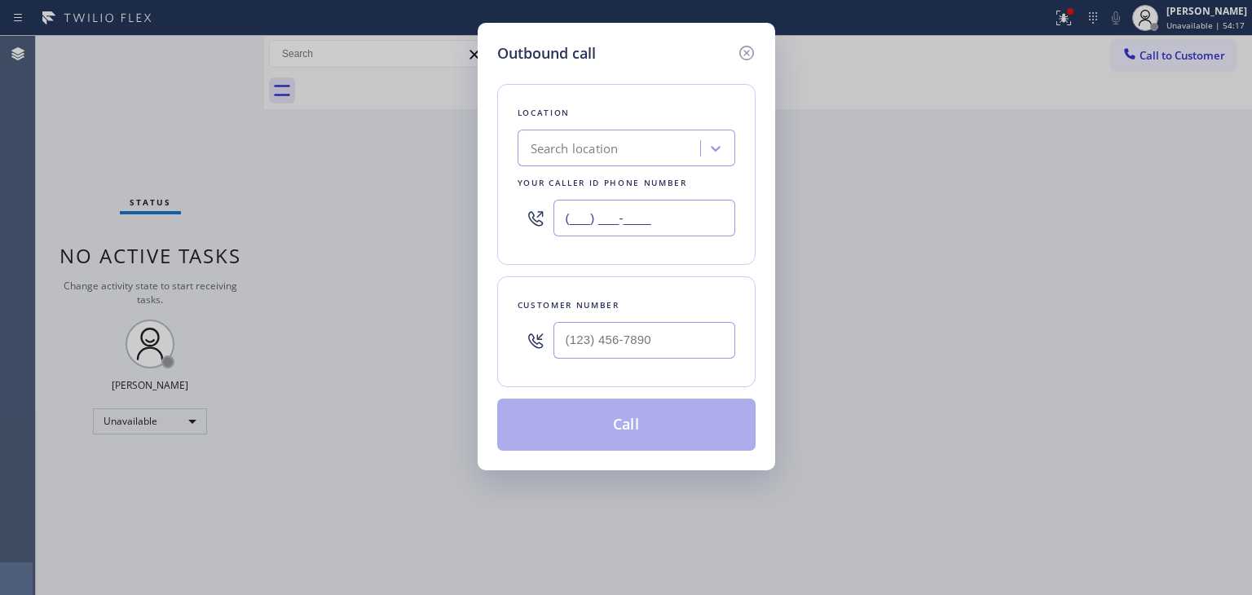
click at [617, 219] on input "(___) ___-____" at bounding box center [644, 218] width 182 height 37
paste input "415) 727-5722"
type input "(415) 727-5722"
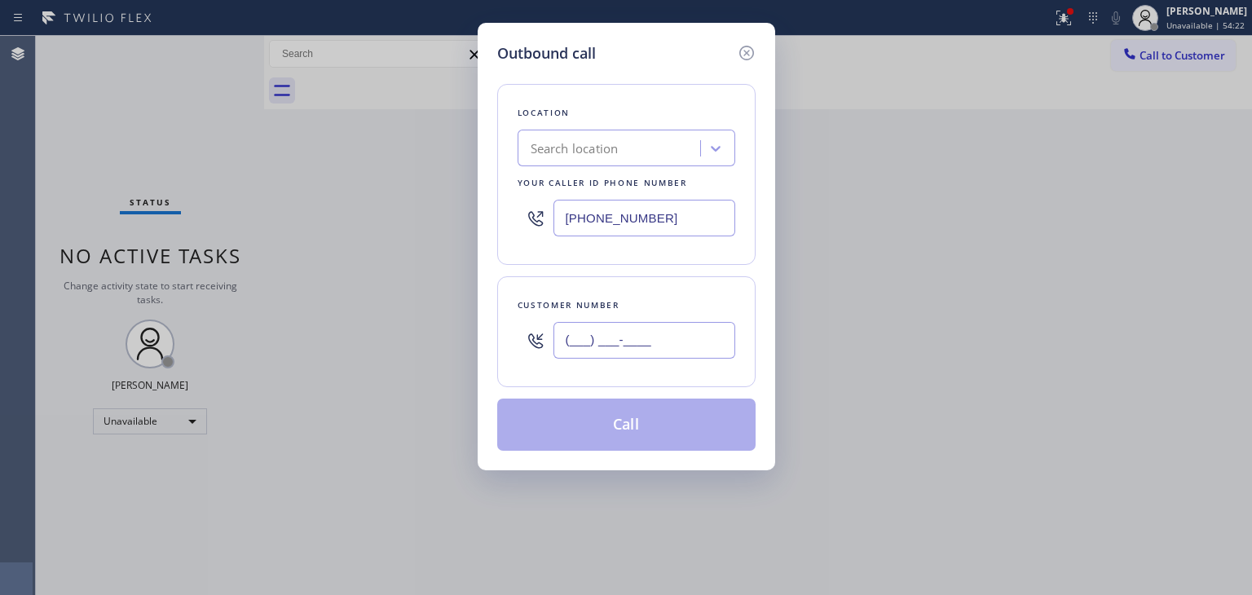
click at [593, 327] on input "(___) ___-____" at bounding box center [644, 340] width 182 height 37
click at [591, 326] on input "(___) ___-____" at bounding box center [644, 340] width 182 height 37
paste input "415-6411"
click at [584, 340] on input "(___) 415-6411" at bounding box center [644, 340] width 182 height 37
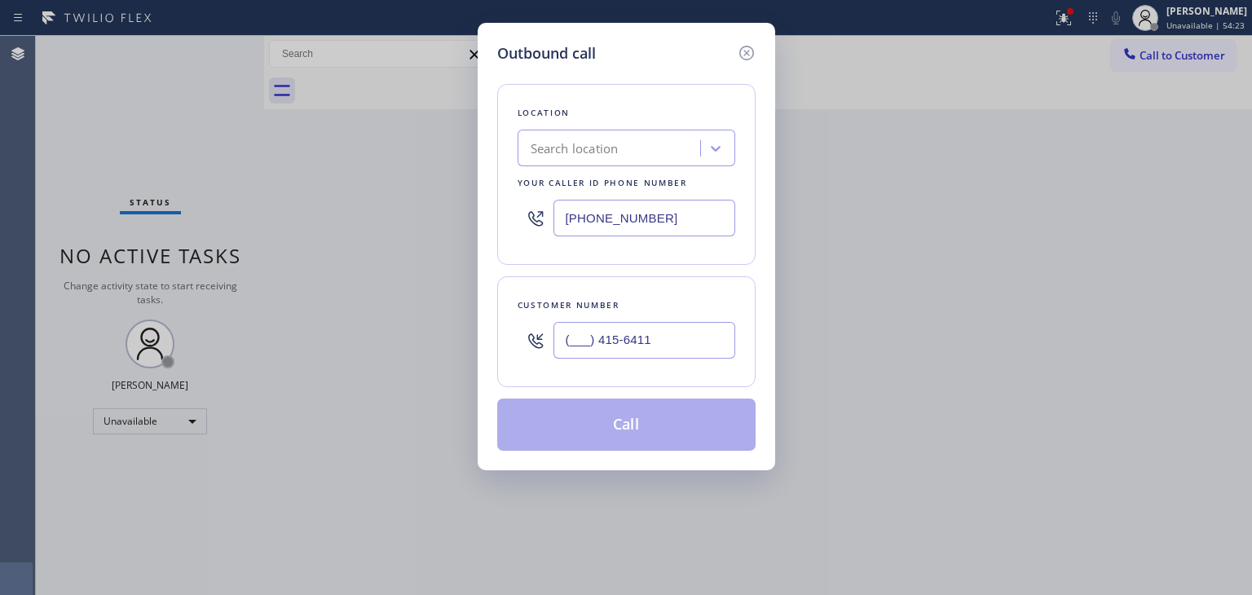
click at [584, 340] on input "(___) 415-6411" at bounding box center [644, 340] width 182 height 37
paste input "415) 641-1369"
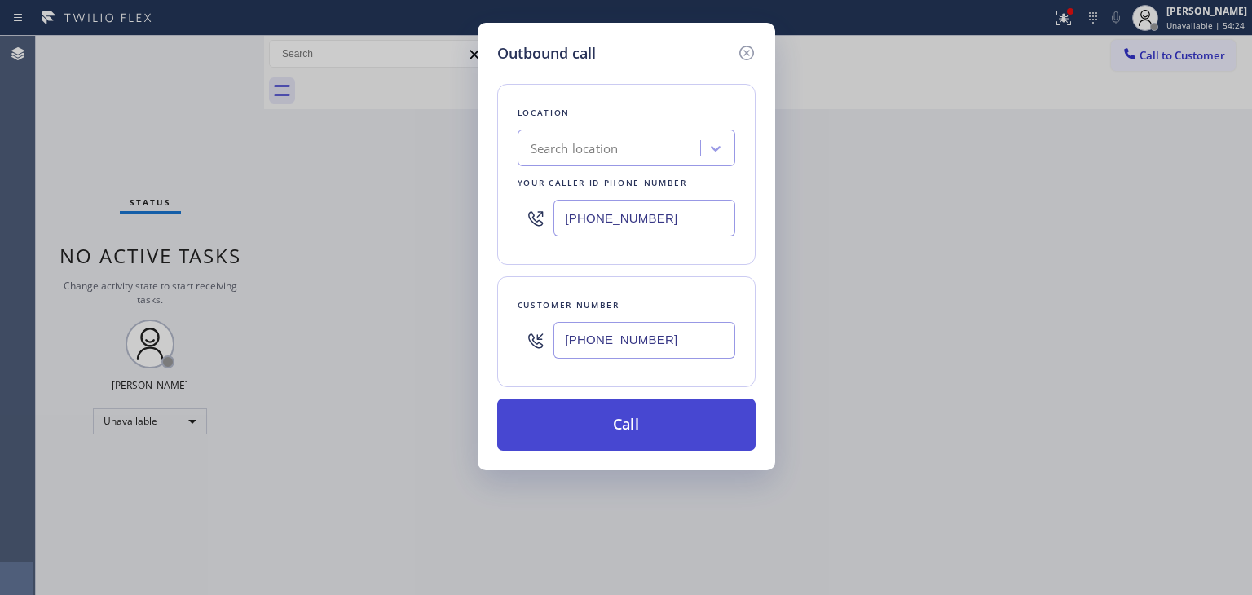
type input "(415) 641-1369"
click at [606, 425] on button "Call" at bounding box center [626, 425] width 258 height 52
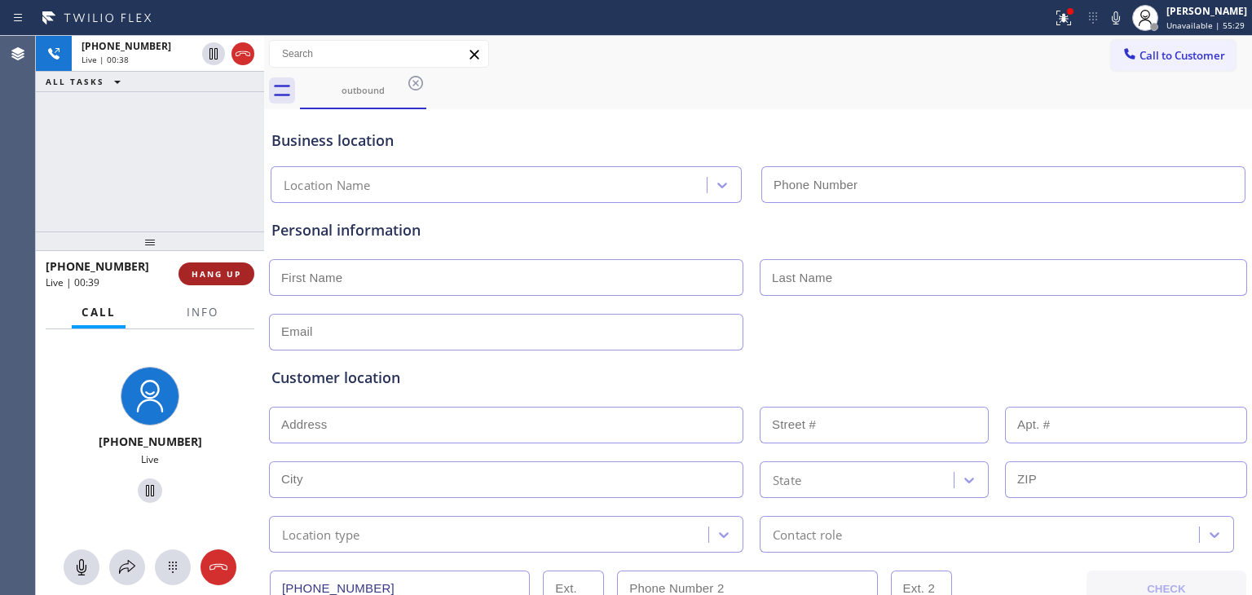
click at [211, 275] on span "HANG UP" at bounding box center [217, 273] width 50 height 11
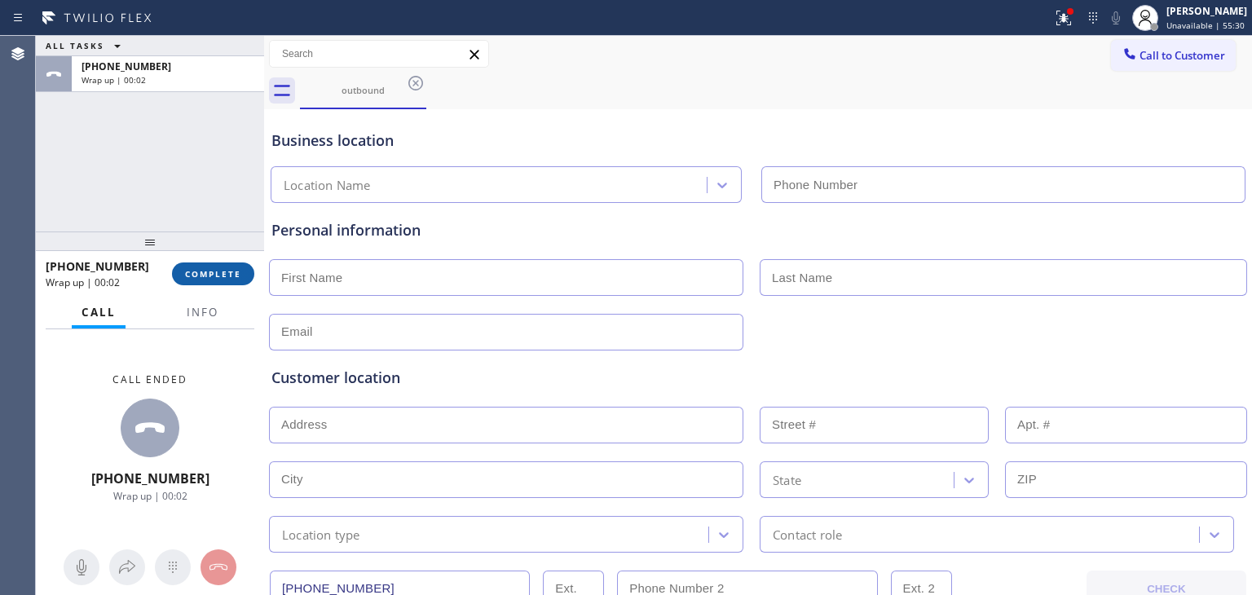
click at [205, 277] on span "COMPLETE" at bounding box center [213, 273] width 56 height 11
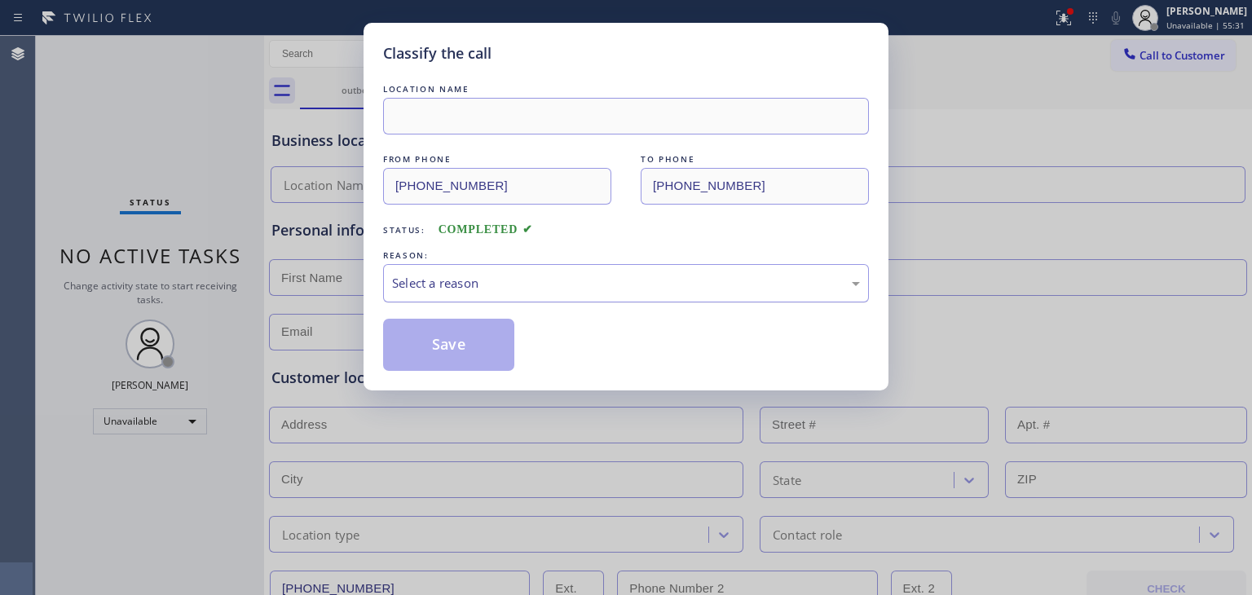
click at [562, 287] on div "Select a reason" at bounding box center [626, 283] width 468 height 19
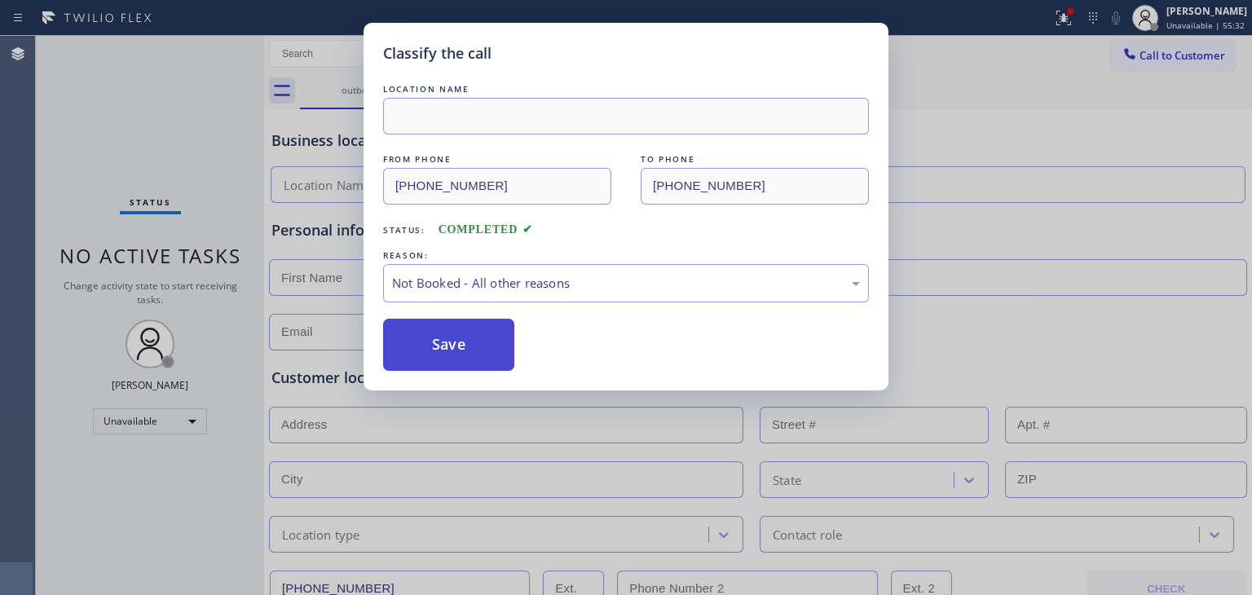
click at [456, 321] on button "Save" at bounding box center [448, 345] width 131 height 52
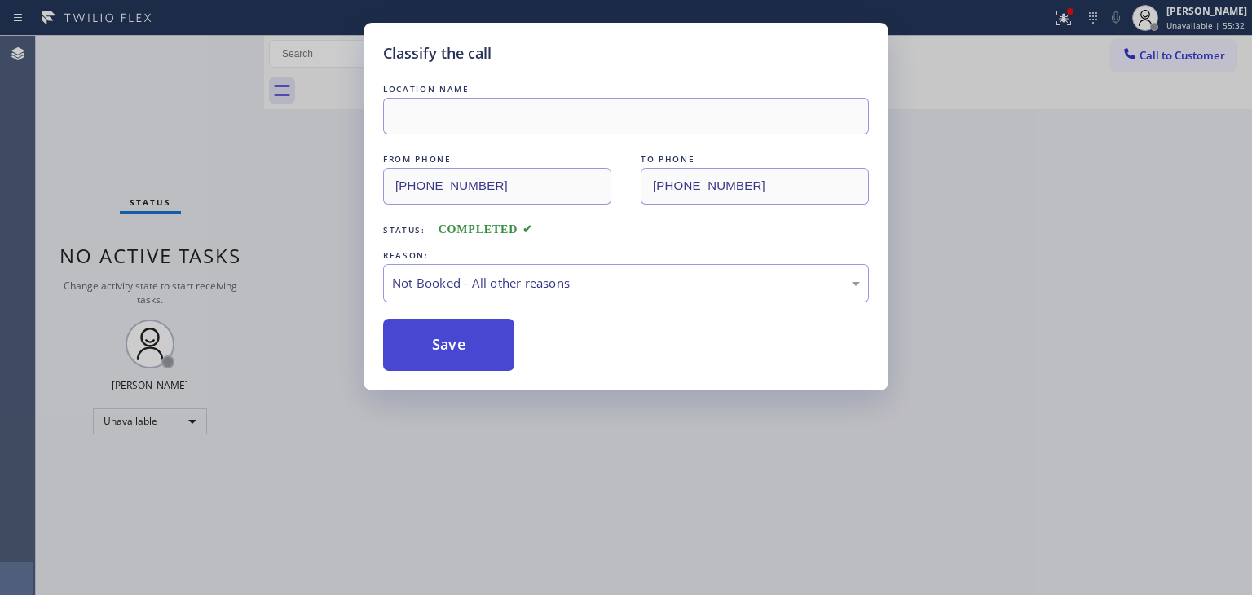
click at [453, 348] on button "Save" at bounding box center [448, 345] width 131 height 52
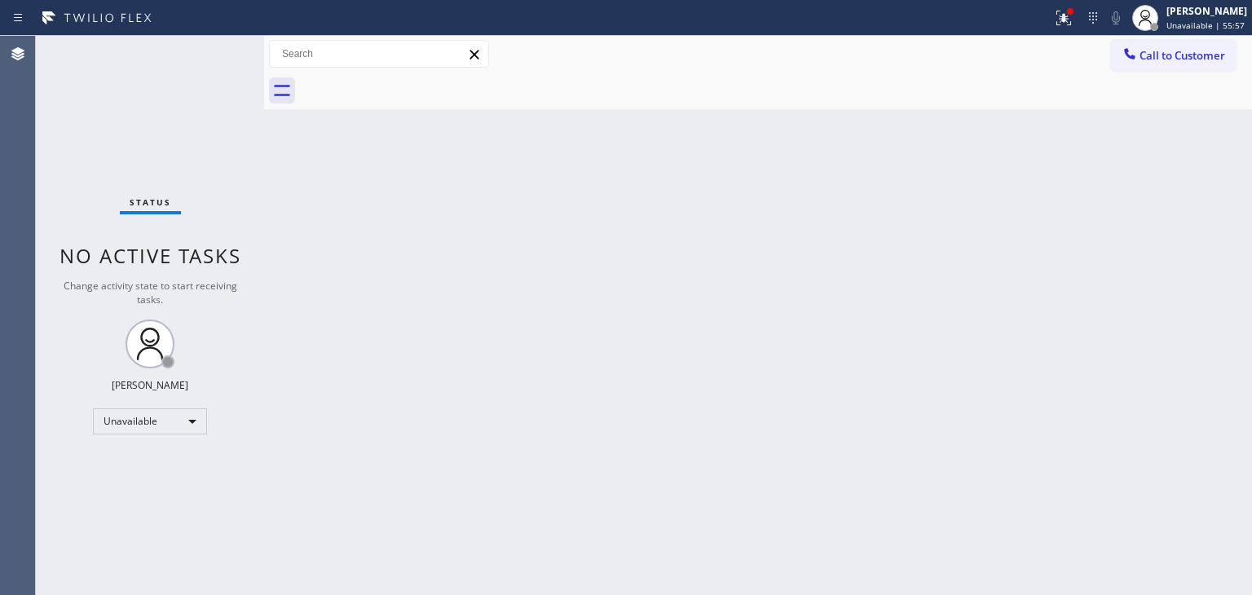
click at [1149, 37] on div "Call to Customer Outbound call Location Search location Your caller id phone nu…" at bounding box center [758, 54] width 988 height 37
click at [1172, 45] on button "Call to Customer" at bounding box center [1173, 55] width 125 height 31
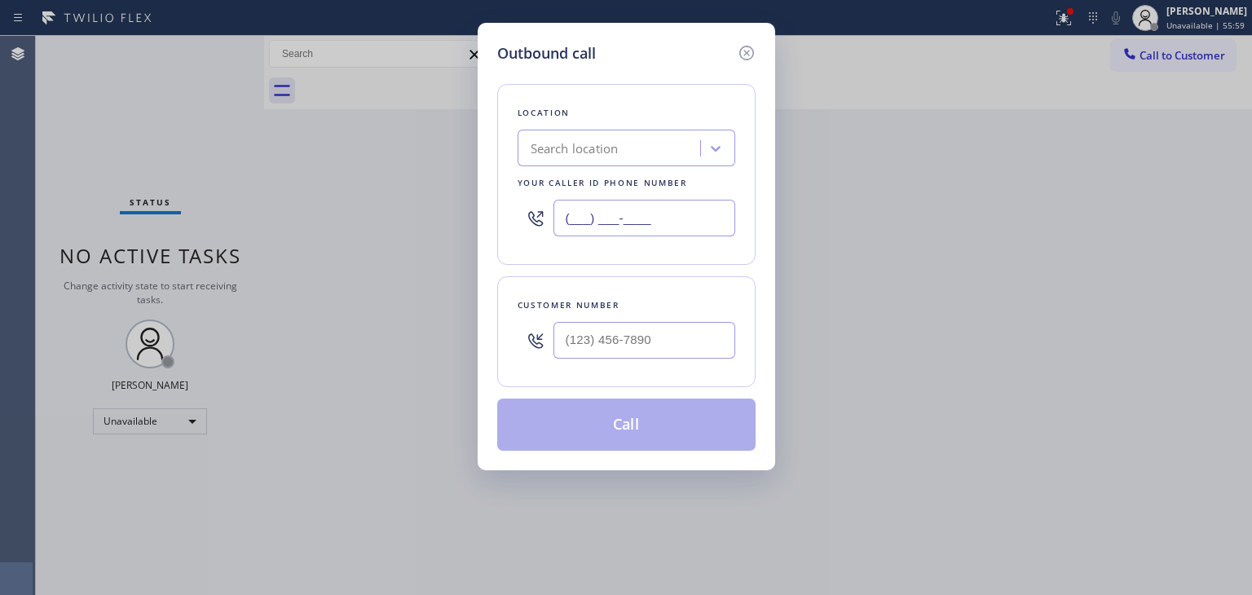
click at [590, 221] on input "(___) ___-____" at bounding box center [644, 218] width 182 height 37
click at [590, 219] on input "(___) ___-____" at bounding box center [644, 218] width 182 height 37
drag, startPoint x: 590, startPoint y: 219, endPoint x: 596, endPoint y: 213, distance: 8.7
click at [590, 219] on input "(___) ___-____" at bounding box center [644, 218] width 182 height 37
paste input "text"
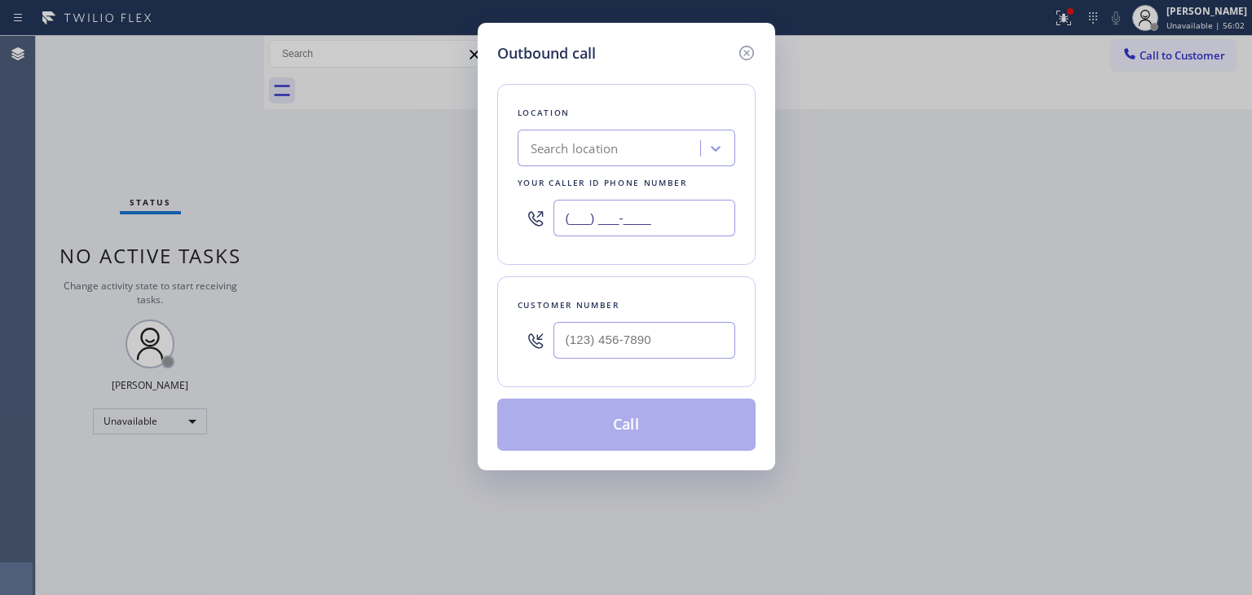
type input "(___) ___-____"
click at [597, 226] on input "(___) ___-____" at bounding box center [644, 218] width 182 height 37
click at [568, 220] on input "(___) ___-____" at bounding box center [644, 218] width 182 height 37
paste input "679) 998"
click at [587, 216] on input "(679) 998-____" at bounding box center [644, 218] width 182 height 37
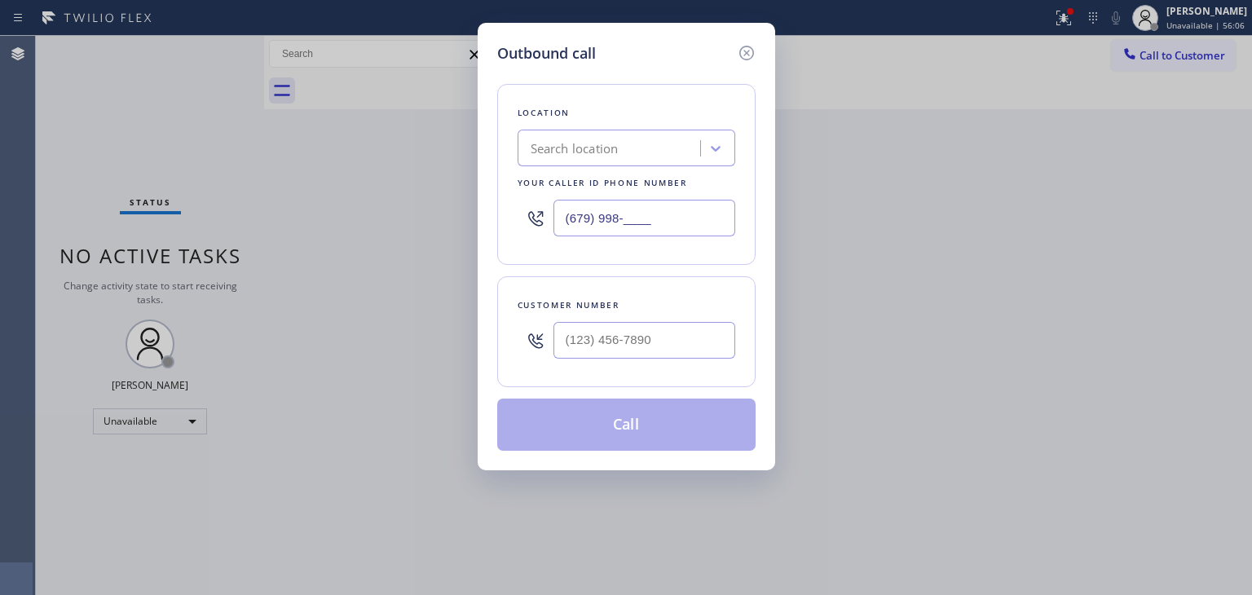
click at [587, 216] on input "(679) 998-____" at bounding box center [644, 218] width 182 height 37
paste input "text"
drag, startPoint x: 674, startPoint y: 216, endPoint x: 543, endPoint y: 215, distance: 131.2
click at [525, 220] on div "(679) 998-____" at bounding box center [627, 218] width 218 height 53
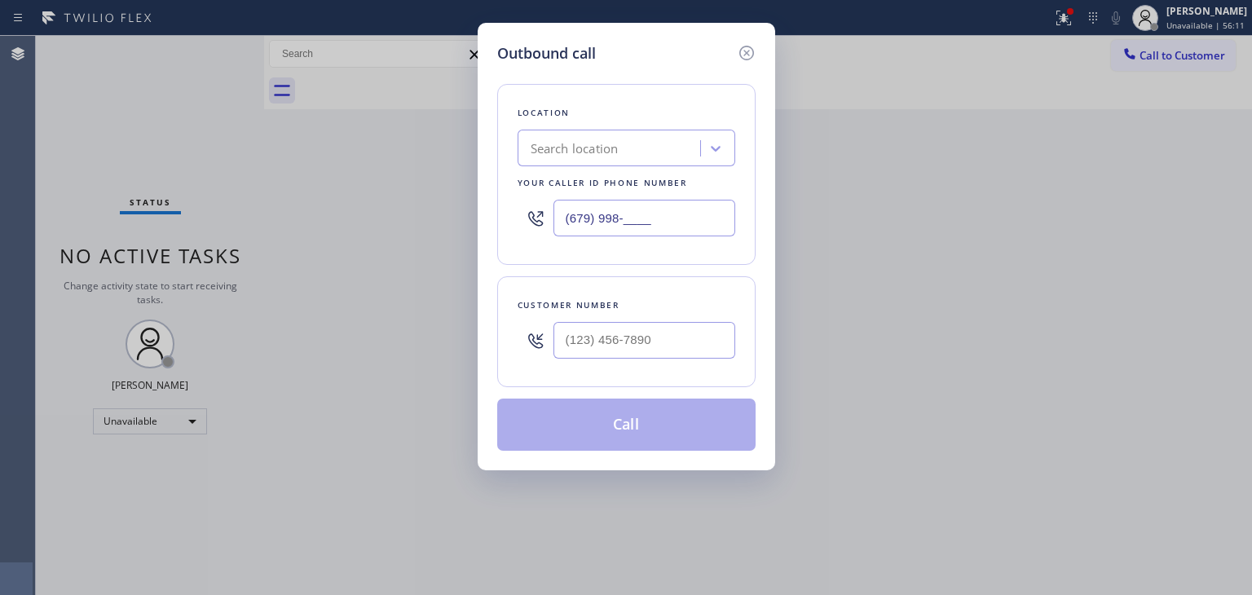
paste input "347) 523-8580"
type input "(347) 523-8580"
drag, startPoint x: 672, startPoint y: 333, endPoint x: 460, endPoint y: 328, distance: 212.8
click at [456, 330] on div "Outbound call Location Search location Your caller id phone number (347) 523-85…" at bounding box center [626, 297] width 1252 height 595
paste input "917) 353-0848"
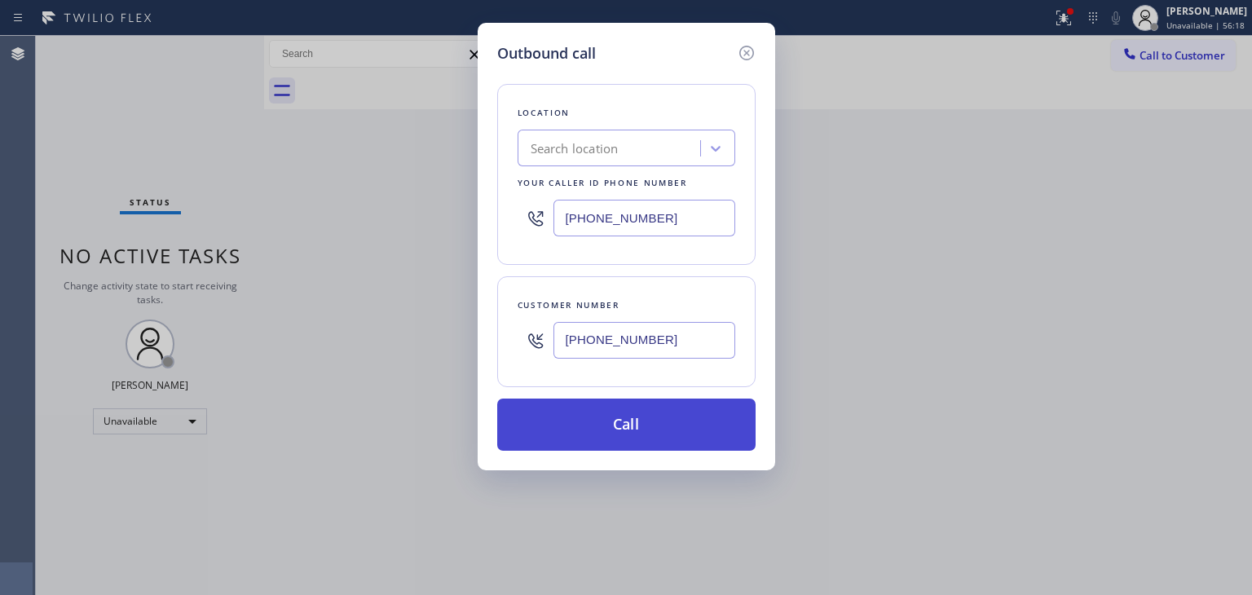
type input "(917) 353-0848"
click at [636, 416] on button "Call" at bounding box center [626, 425] width 258 height 52
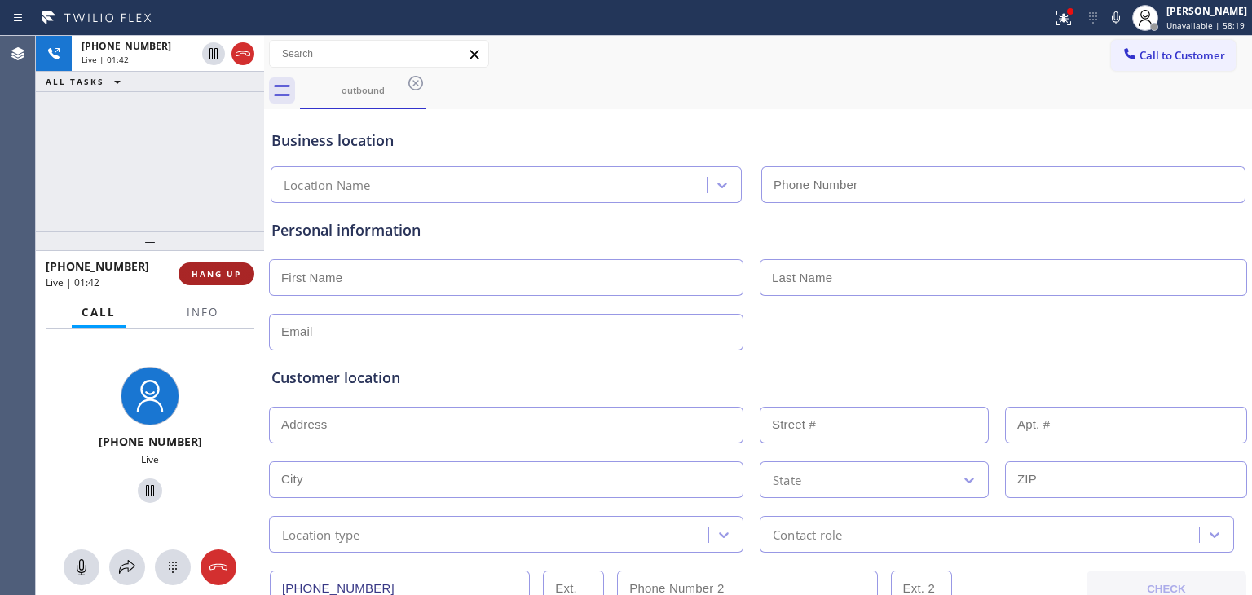
click at [213, 268] on span "HANG UP" at bounding box center [217, 273] width 50 height 11
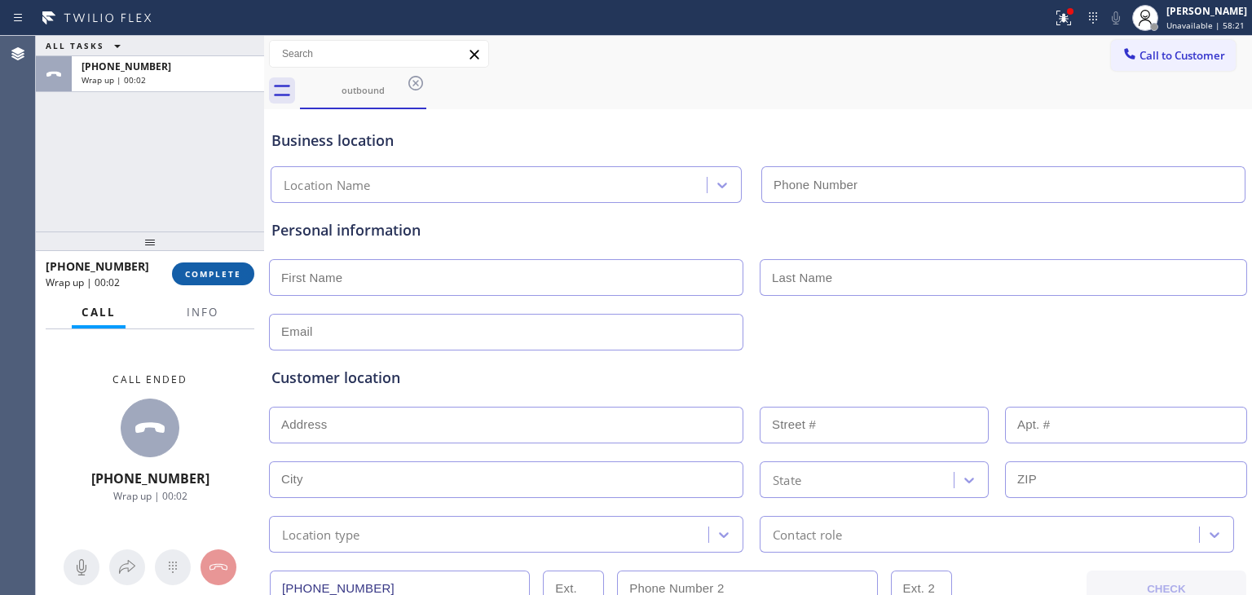
click at [212, 281] on button "COMPLETE" at bounding box center [213, 273] width 82 height 23
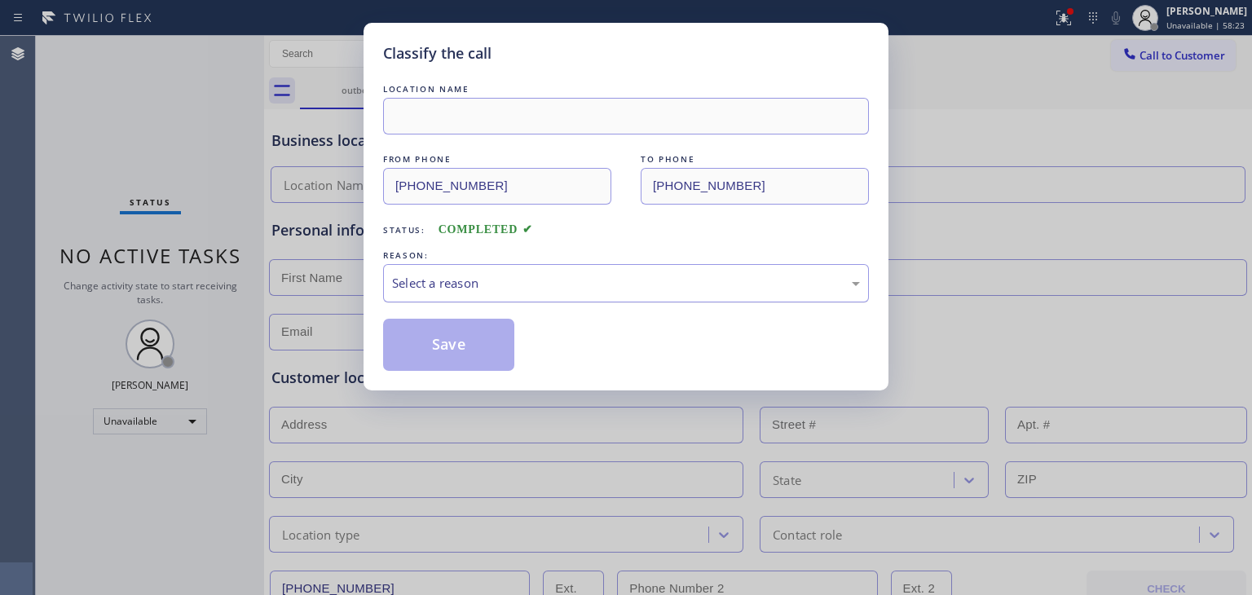
click at [550, 289] on div "Select a reason" at bounding box center [626, 283] width 468 height 19
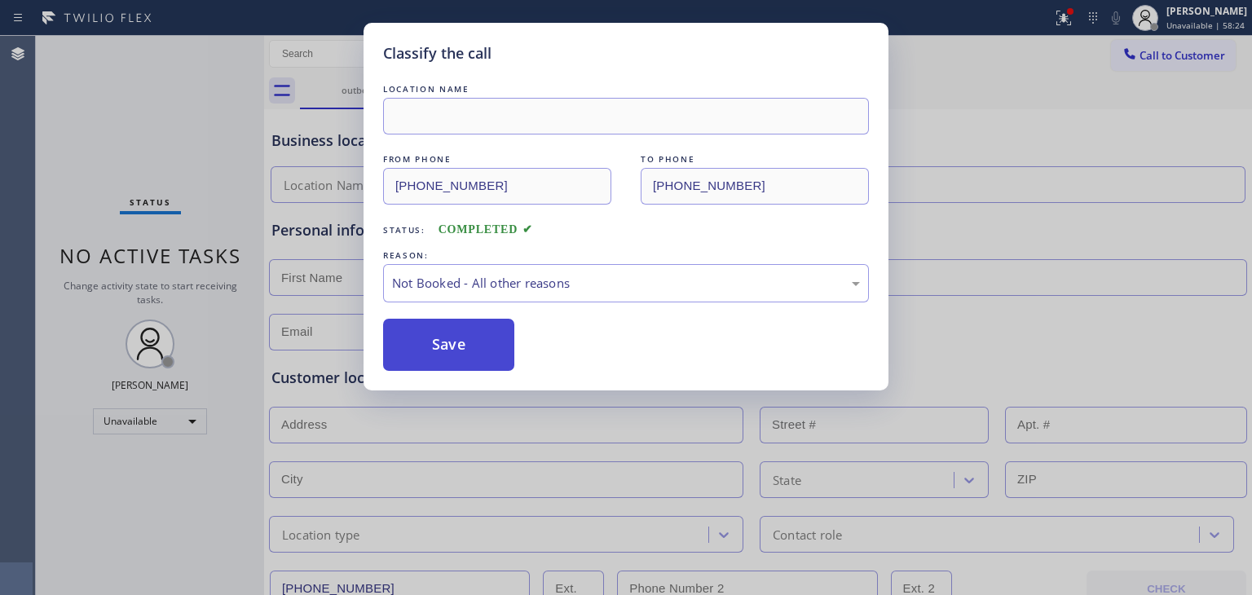
click at [498, 337] on button "Save" at bounding box center [448, 345] width 131 height 52
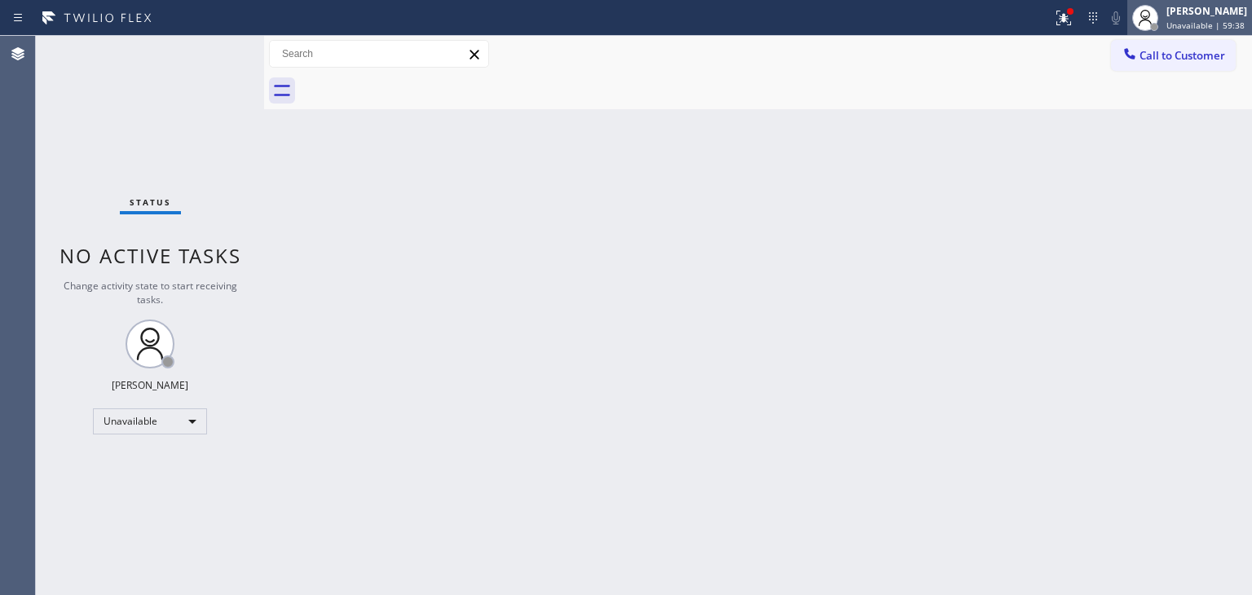
click at [1166, 20] on span "Unavailable | 59:38" at bounding box center [1205, 25] width 78 height 11
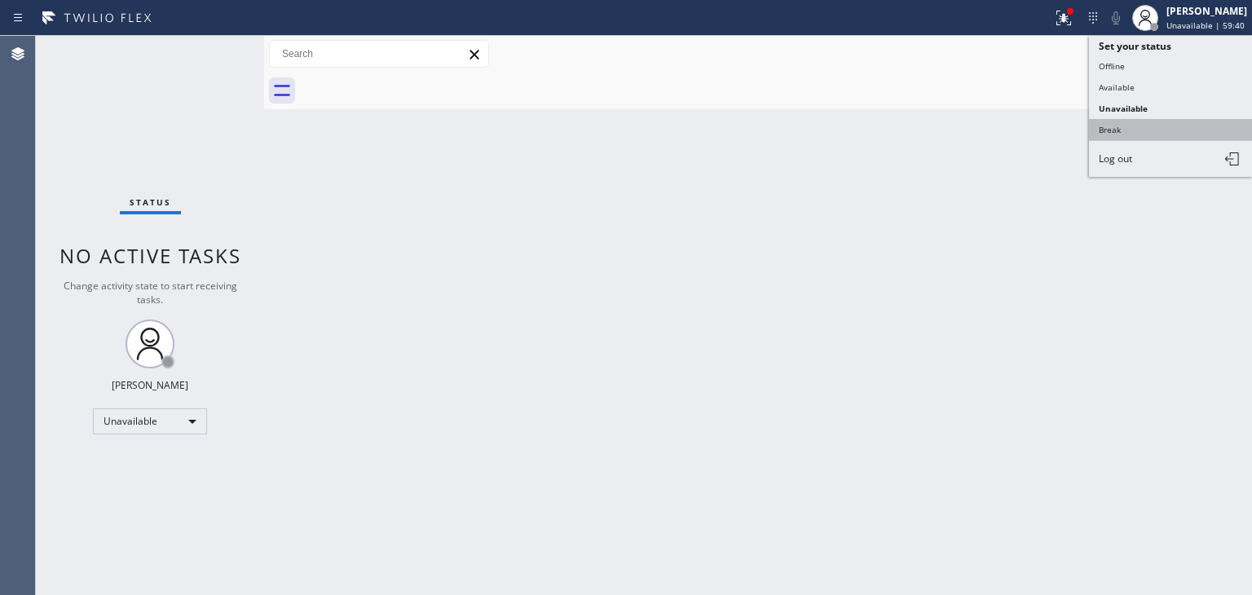
click at [1146, 121] on button "Break" at bounding box center [1170, 129] width 163 height 21
